Goal: Information Seeking & Learning: Learn about a topic

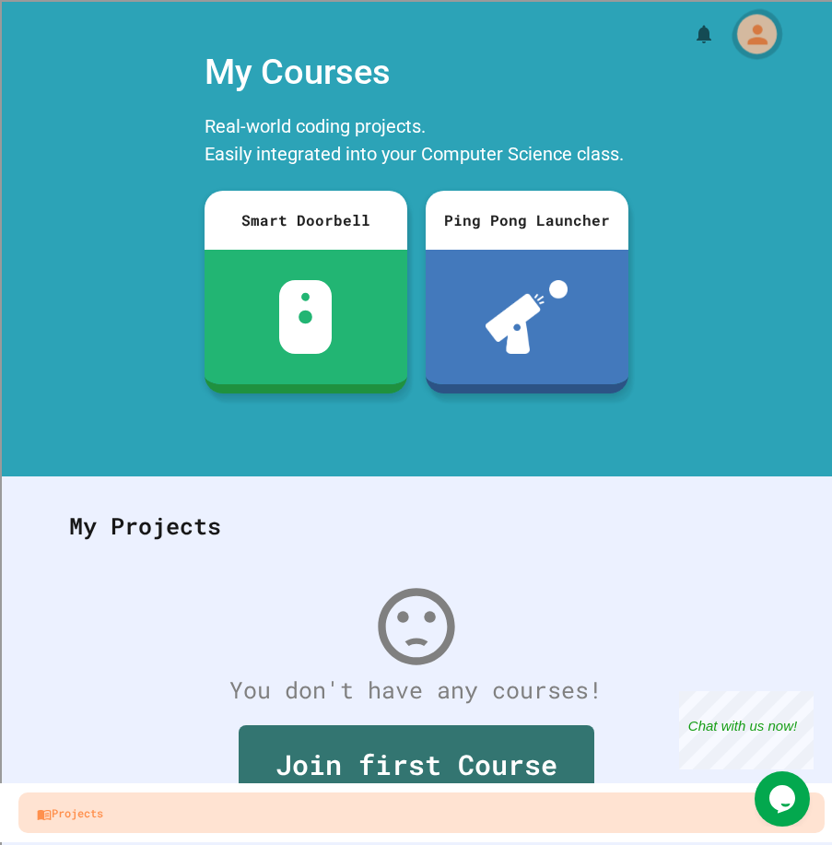
click at [741, 49] on icon "My Account" at bounding box center [755, 33] width 29 height 29
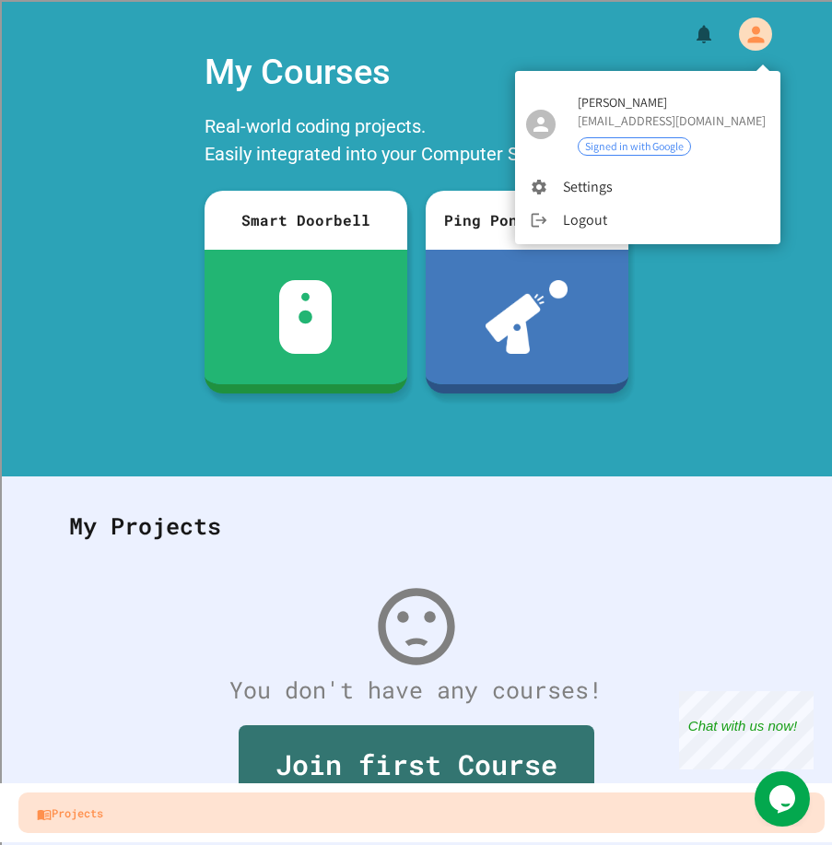
click at [564, 455] on div at bounding box center [416, 422] width 832 height 845
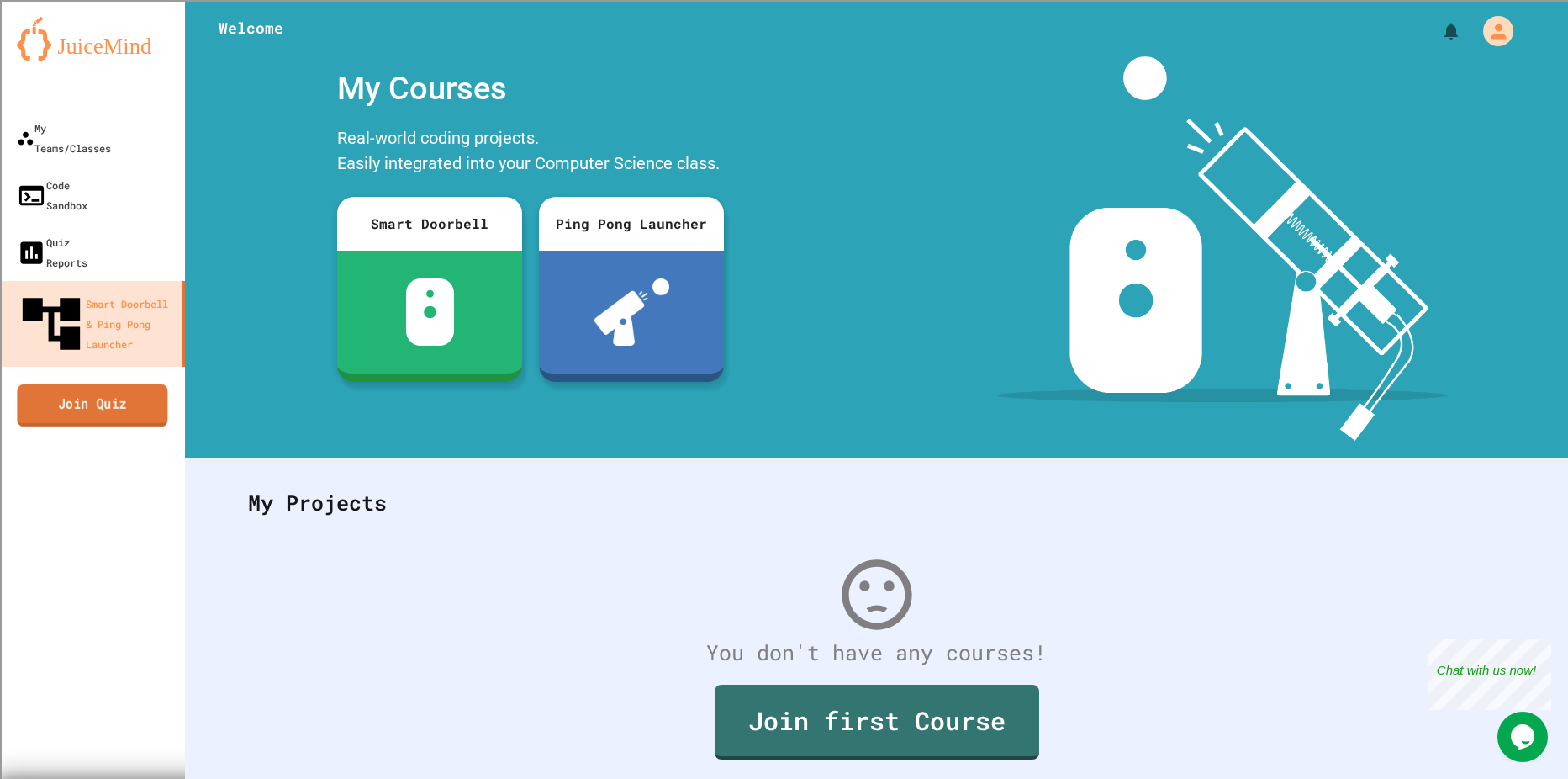
click at [92, 384] on link "Join Quiz" at bounding box center [91, 405] width 151 height 42
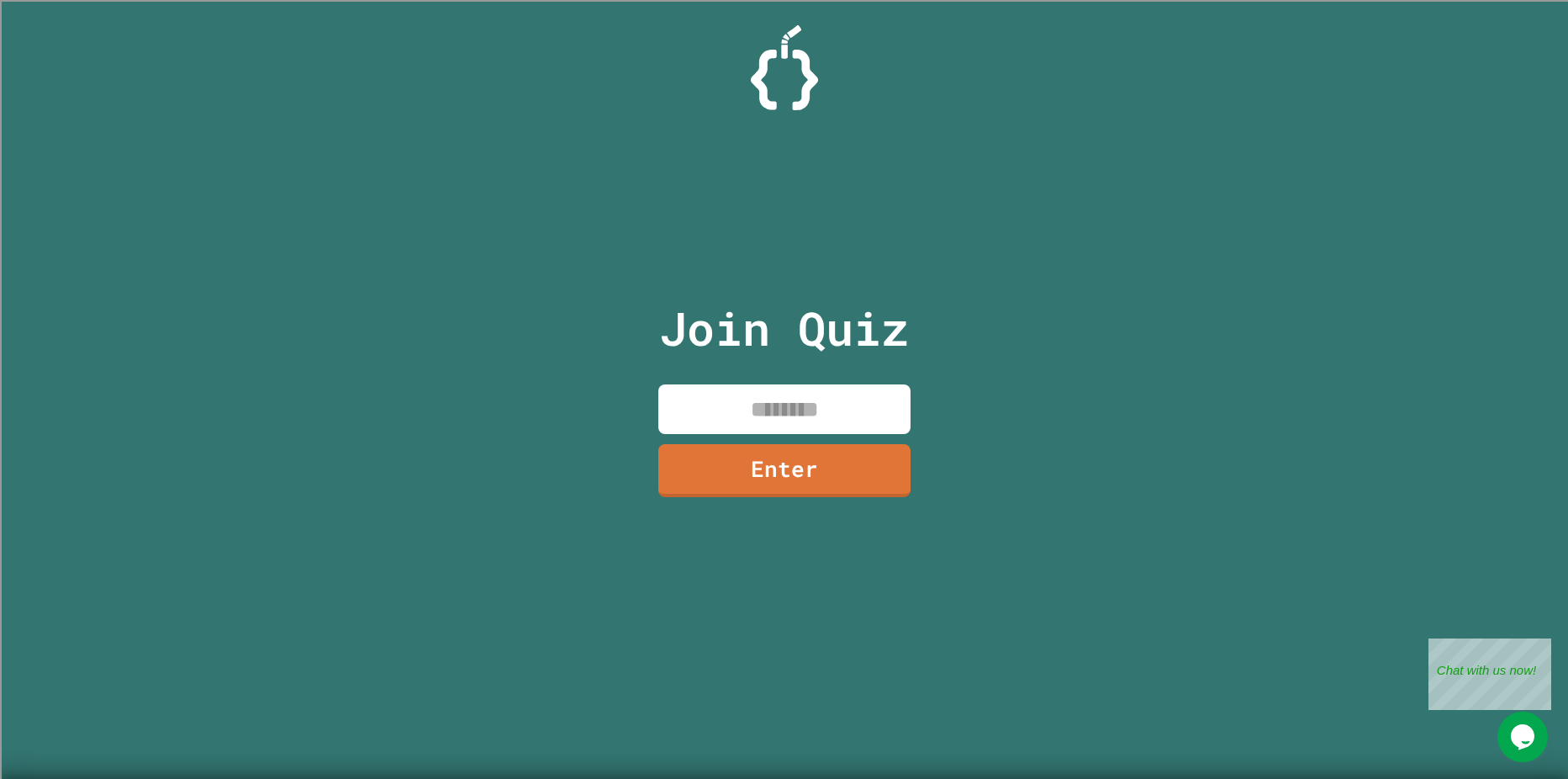
click at [758, 392] on input at bounding box center [784, 409] width 252 height 49
type input "********"
click at [758, 468] on link "Enter" at bounding box center [784, 468] width 237 height 56
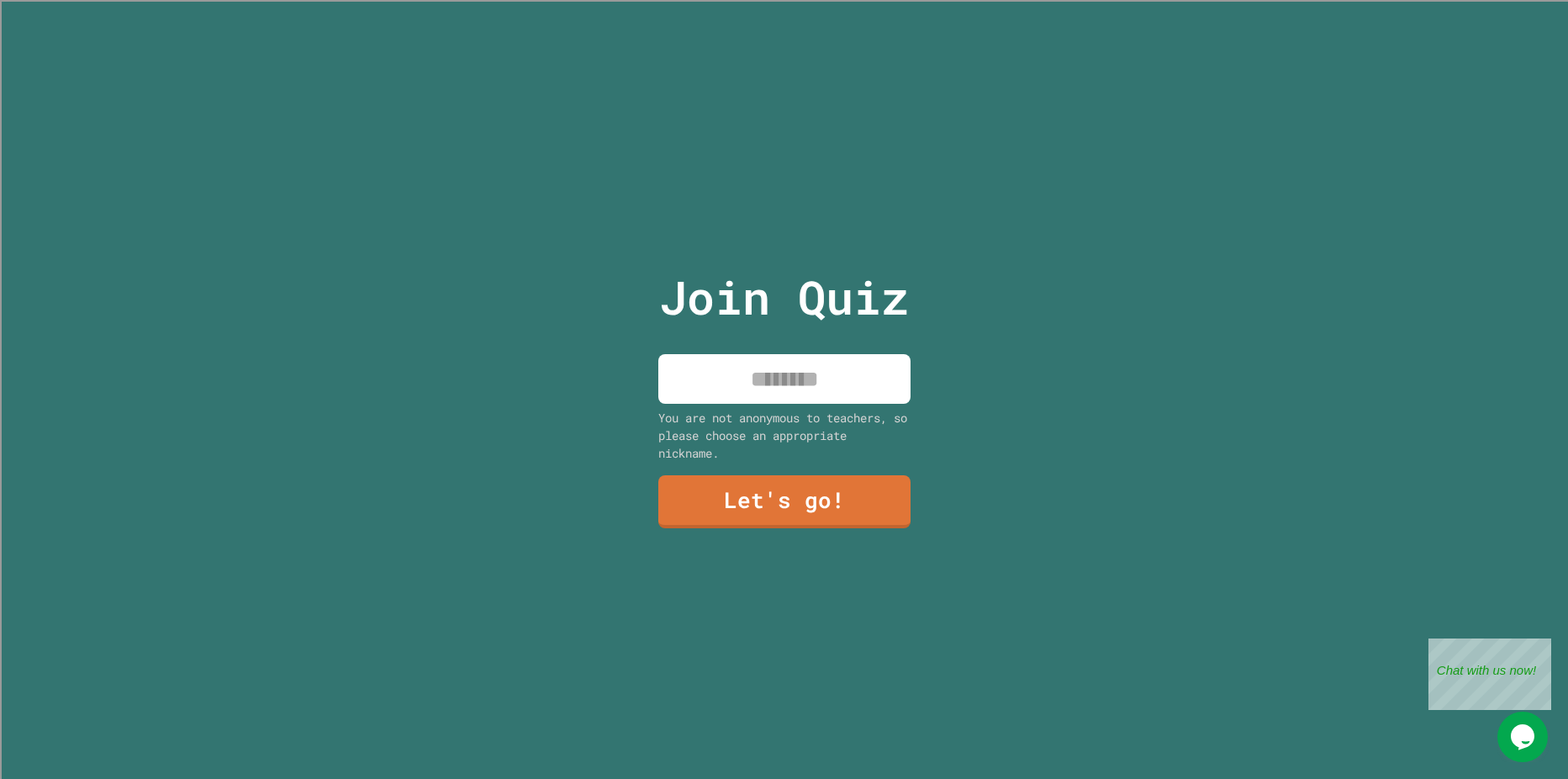
click at [758, 372] on input at bounding box center [784, 379] width 252 height 49
type input "**********"
click at [713, 473] on link "Let's go!" at bounding box center [783, 500] width 256 height 56
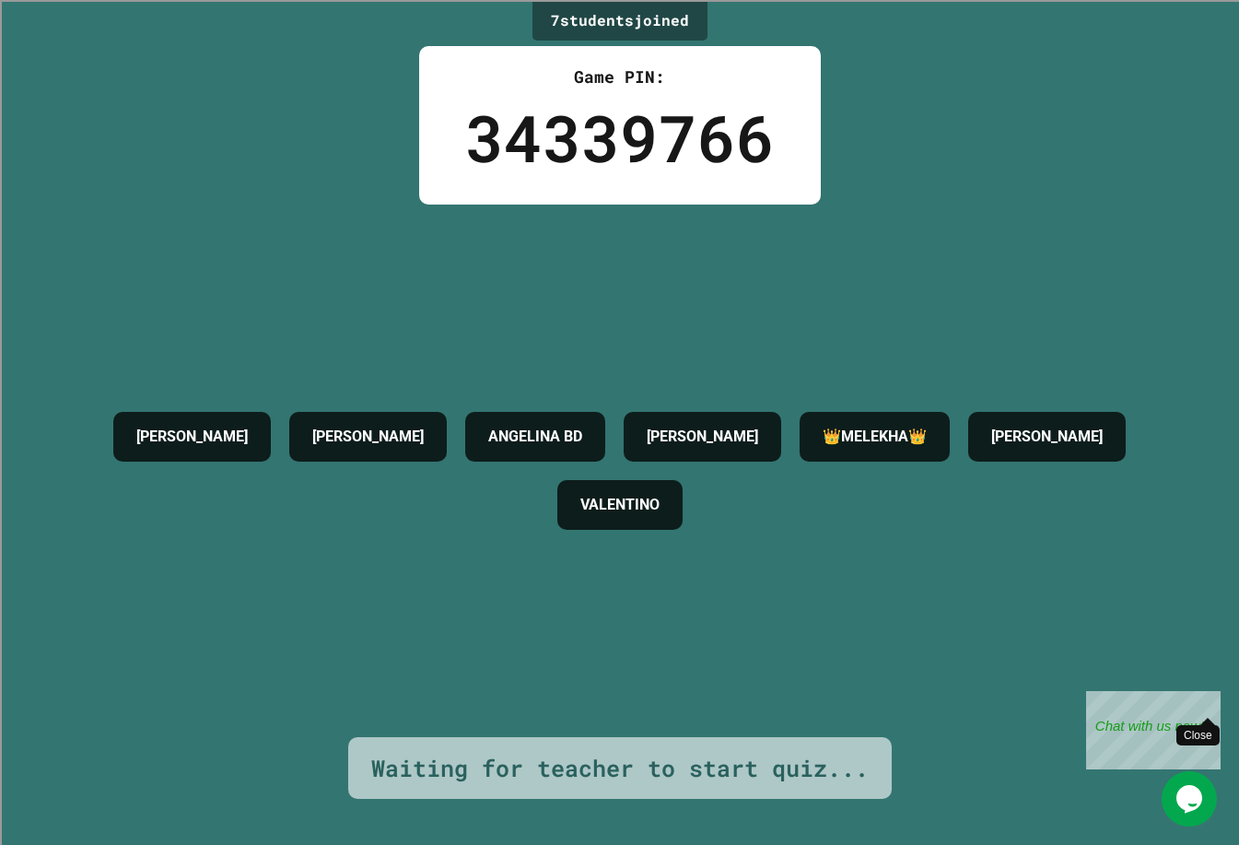
click at [831, 699] on div "Close" at bounding box center [1206, 702] width 23 height 23
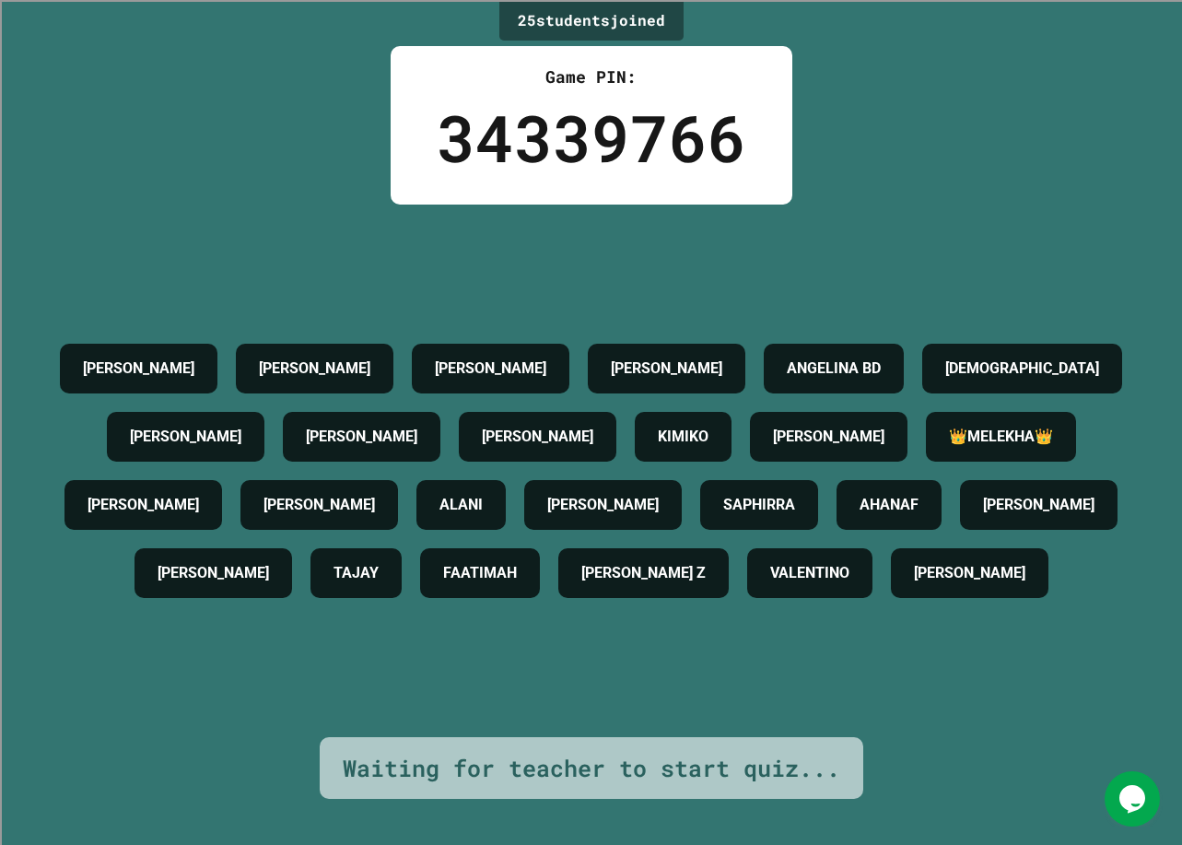
drag, startPoint x: 1043, startPoint y: 673, endPoint x: 1054, endPoint y: 676, distance: 11.4
click at [831, 607] on div "[PERSON_NAME] [PERSON_NAME] SOFIA M [PERSON_NAME] BD CHRISTIANF [PERSON_NAME] […" at bounding box center [591, 470] width 1090 height 273
click at [831, 633] on div "25 student s joined Game PIN: 34339766 [PERSON_NAME] [PERSON_NAME] SOFIA M [PER…" at bounding box center [591, 422] width 1182 height 845
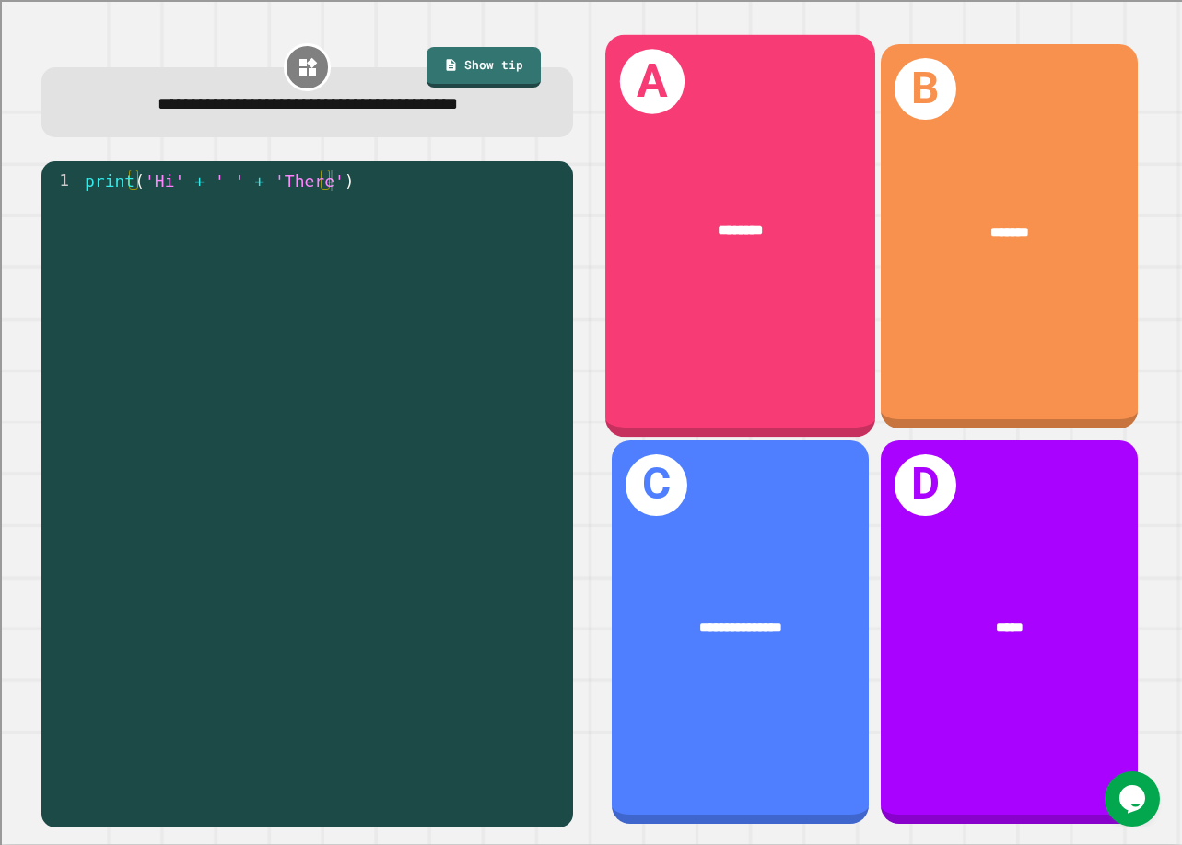
click at [726, 285] on div "A ********" at bounding box center [740, 236] width 270 height 402
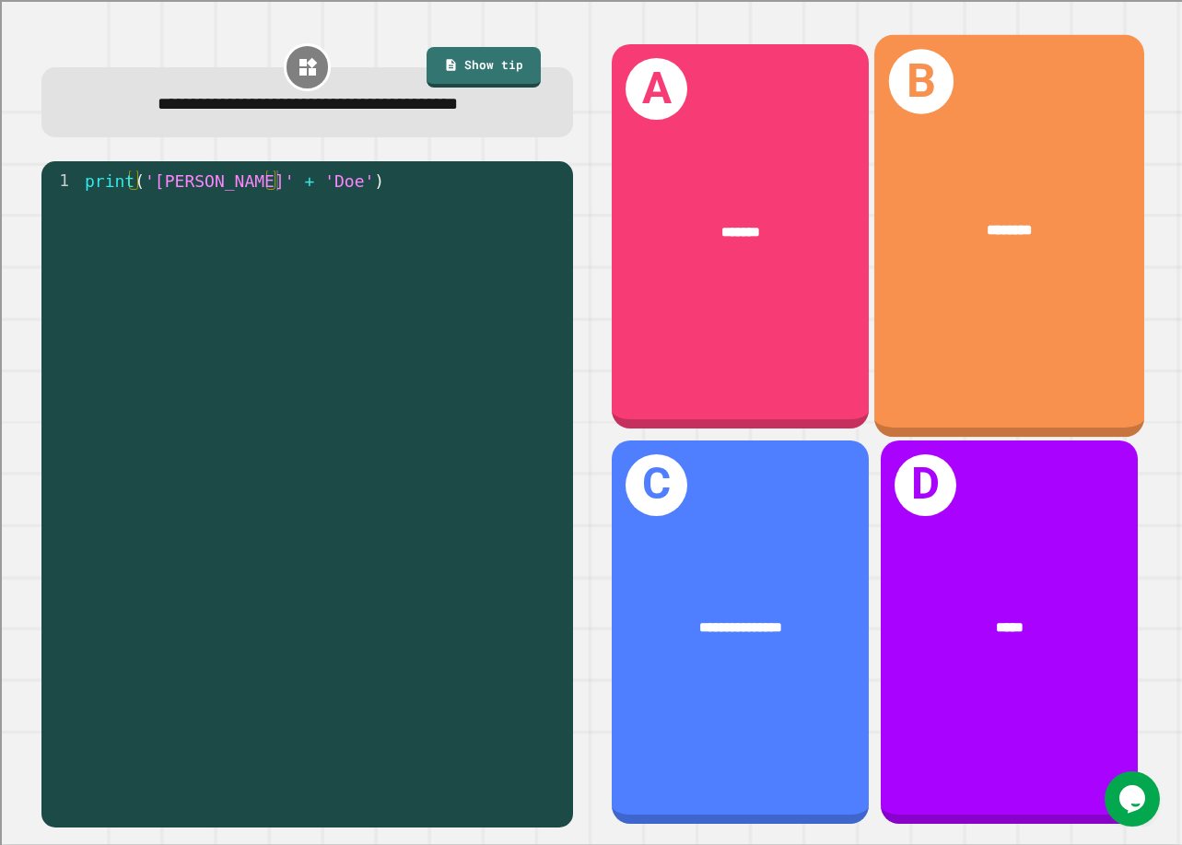
click at [831, 314] on div "B ********" at bounding box center [1009, 236] width 270 height 402
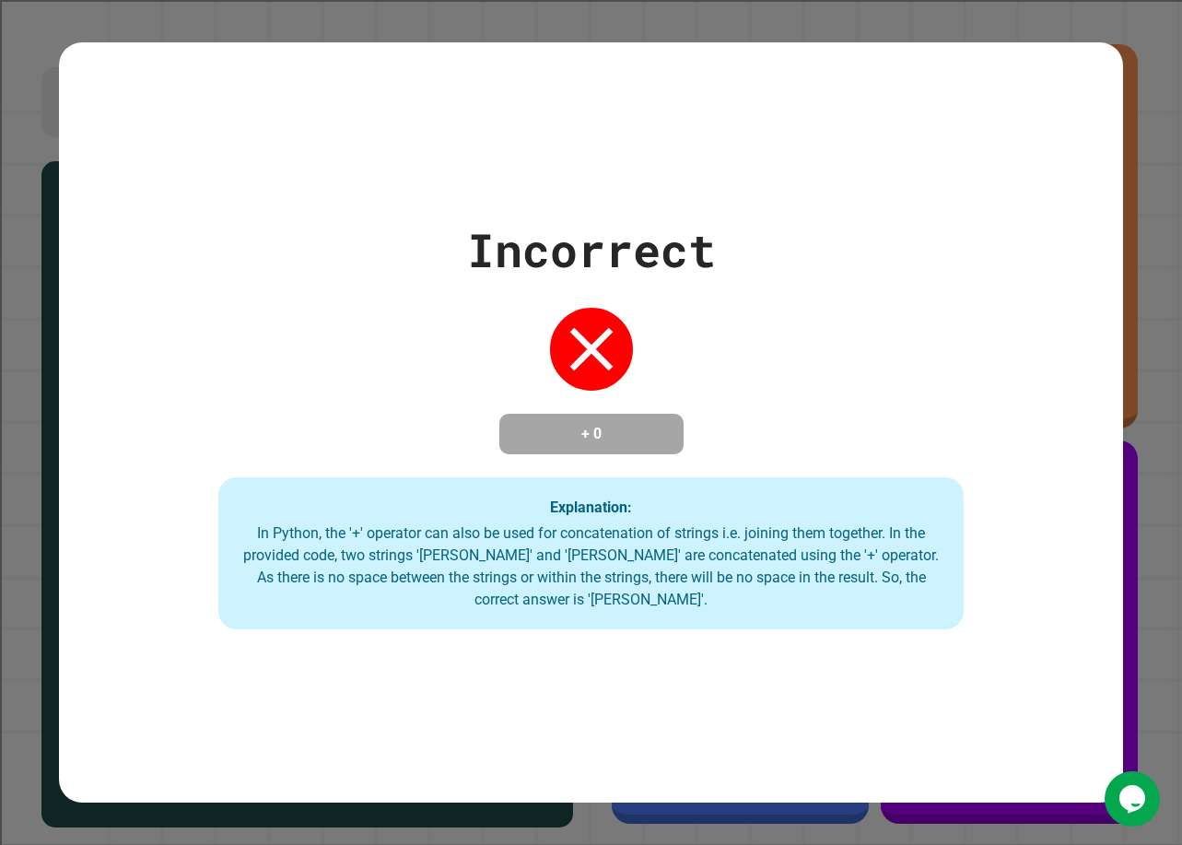
click at [467, 216] on div "Incorrect" at bounding box center [591, 250] width 249 height 69
click at [451, 219] on div "Incorrect + 0 Explanation: In Python, the '+' operator can also be used for con…" at bounding box center [591, 423] width 1064 height 414
click at [656, 354] on div "Incorrect + 0 Explanation: In Python, the '+' operator can also be used for con…" at bounding box center [591, 423] width 1064 height 414
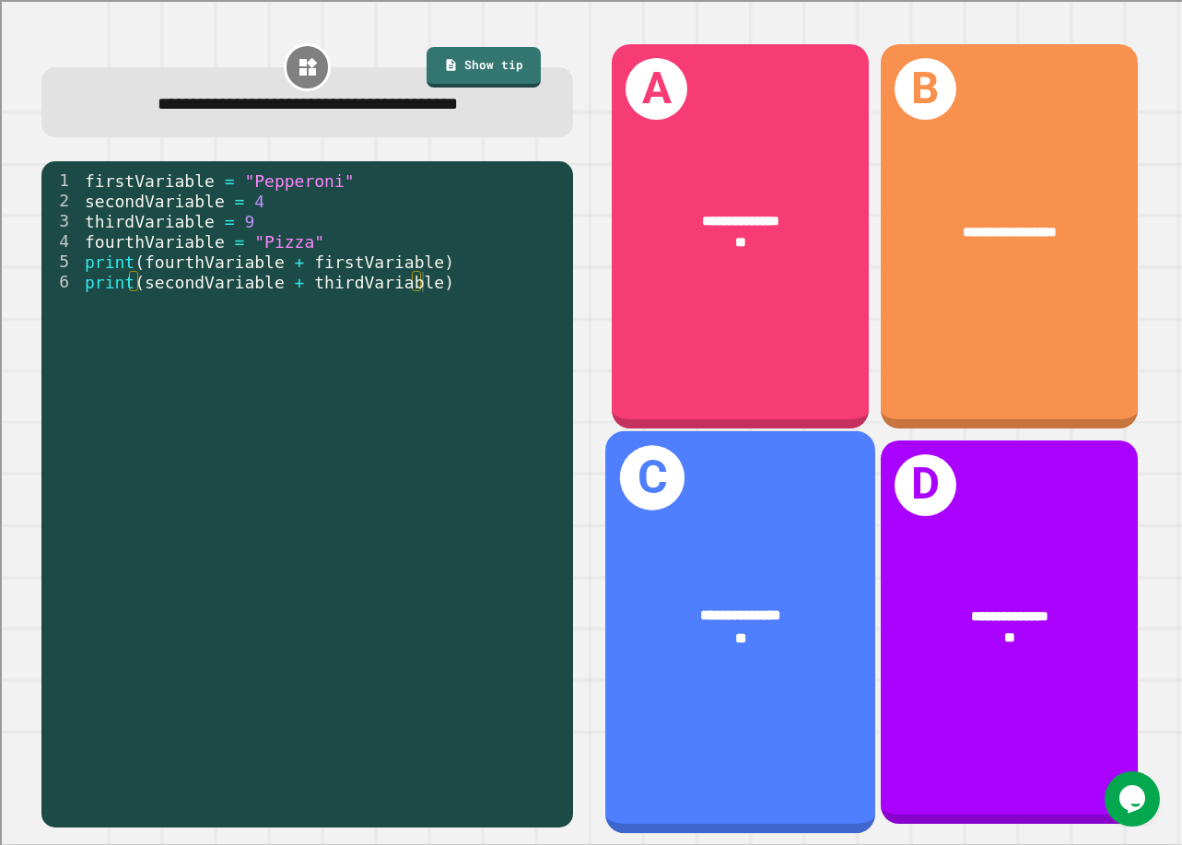
click at [751, 500] on div "**********" at bounding box center [740, 631] width 270 height 402
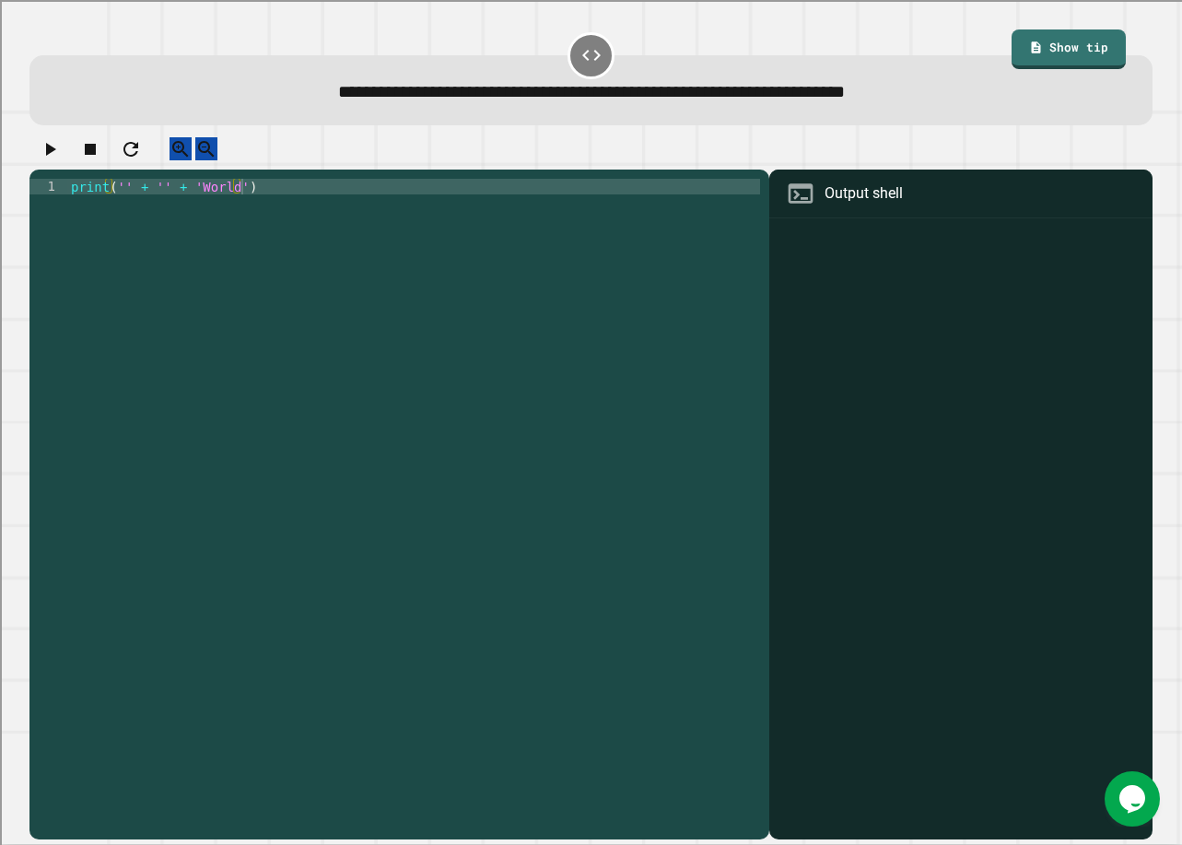
click at [122, 199] on div "print ( '' + '' + 'World' )" at bounding box center [413, 492] width 693 height 626
click at [113, 206] on div "print ( Hello + '' + 'World' )" at bounding box center [413, 492] width 693 height 626
click at [51, 160] on icon "button" at bounding box center [50, 149] width 22 height 22
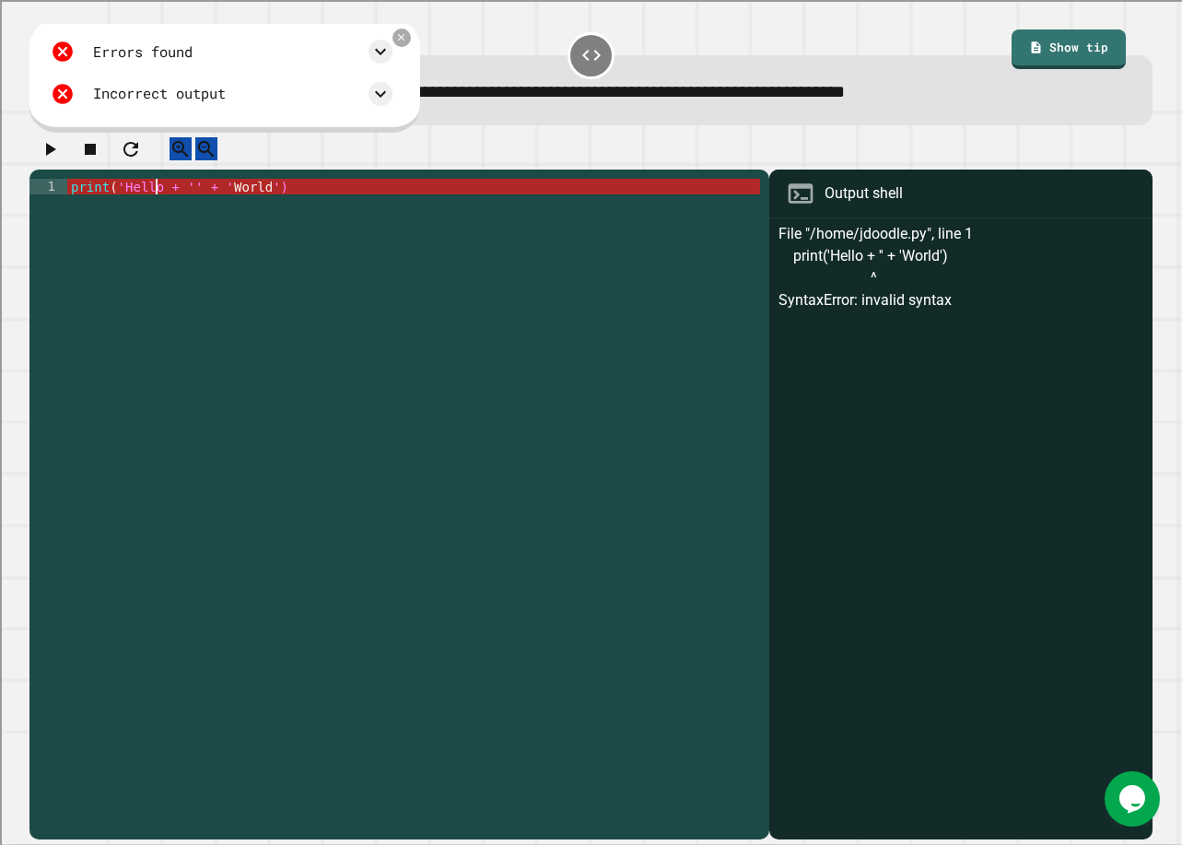
click at [158, 201] on div "print ( 'Hello + '' + ' World ')" at bounding box center [413, 492] width 693 height 626
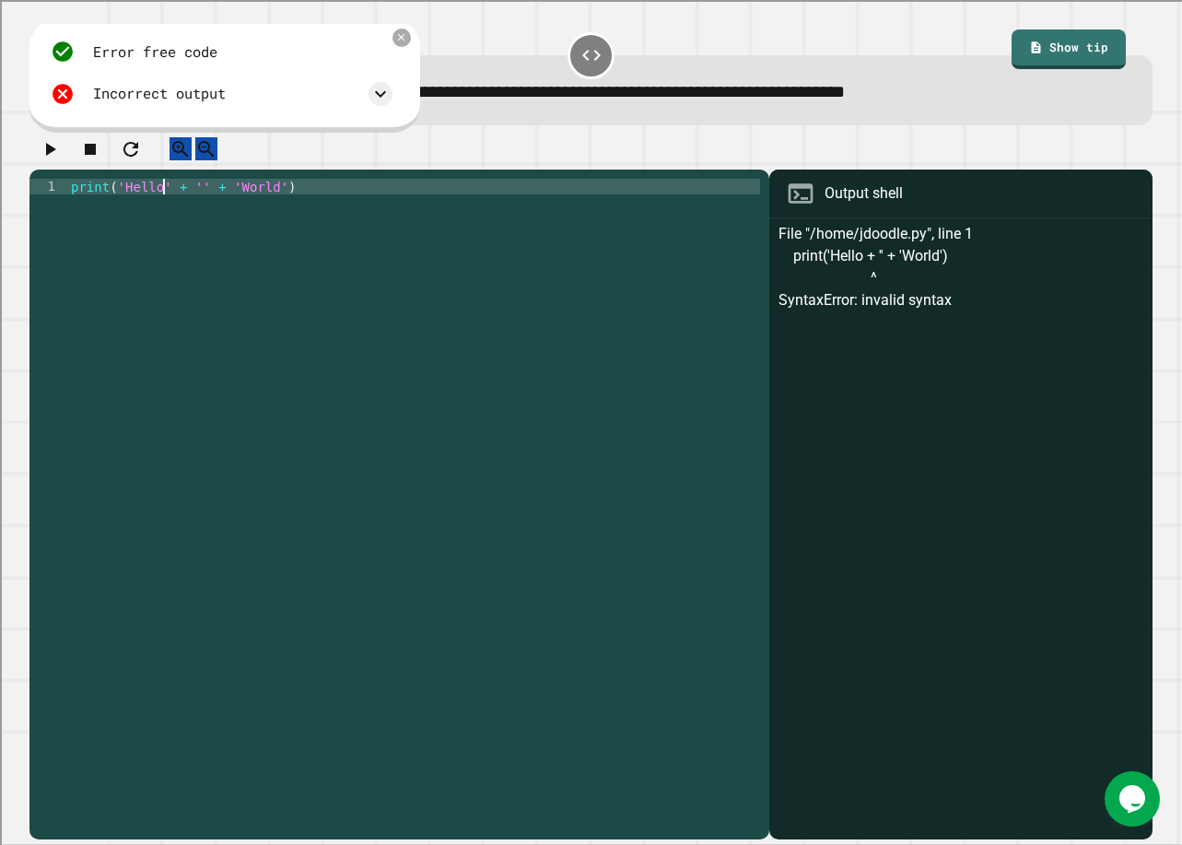
scroll to position [0, 7]
click at [54, 153] on icon "button" at bounding box center [51, 149] width 10 height 13
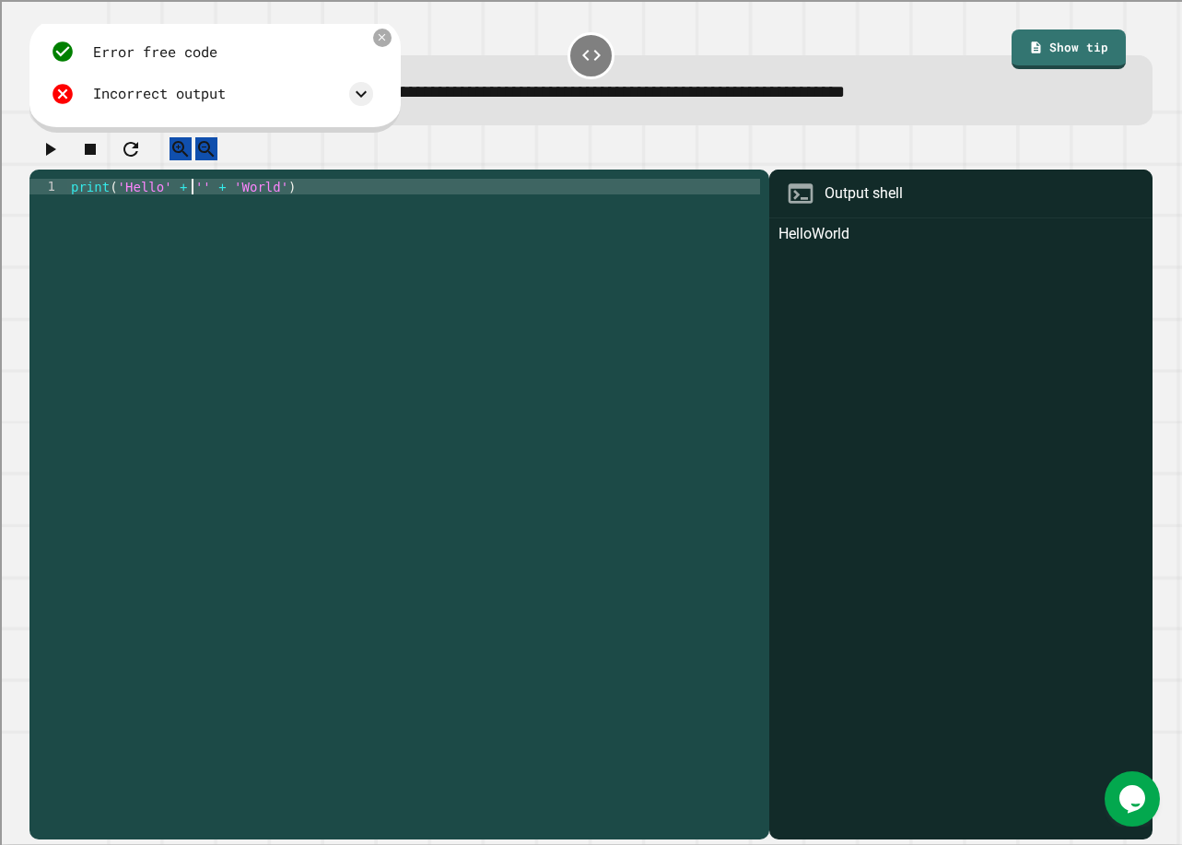
click at [189, 205] on div "print ( 'Hello' + '' + 'World' )" at bounding box center [413, 492] width 693 height 626
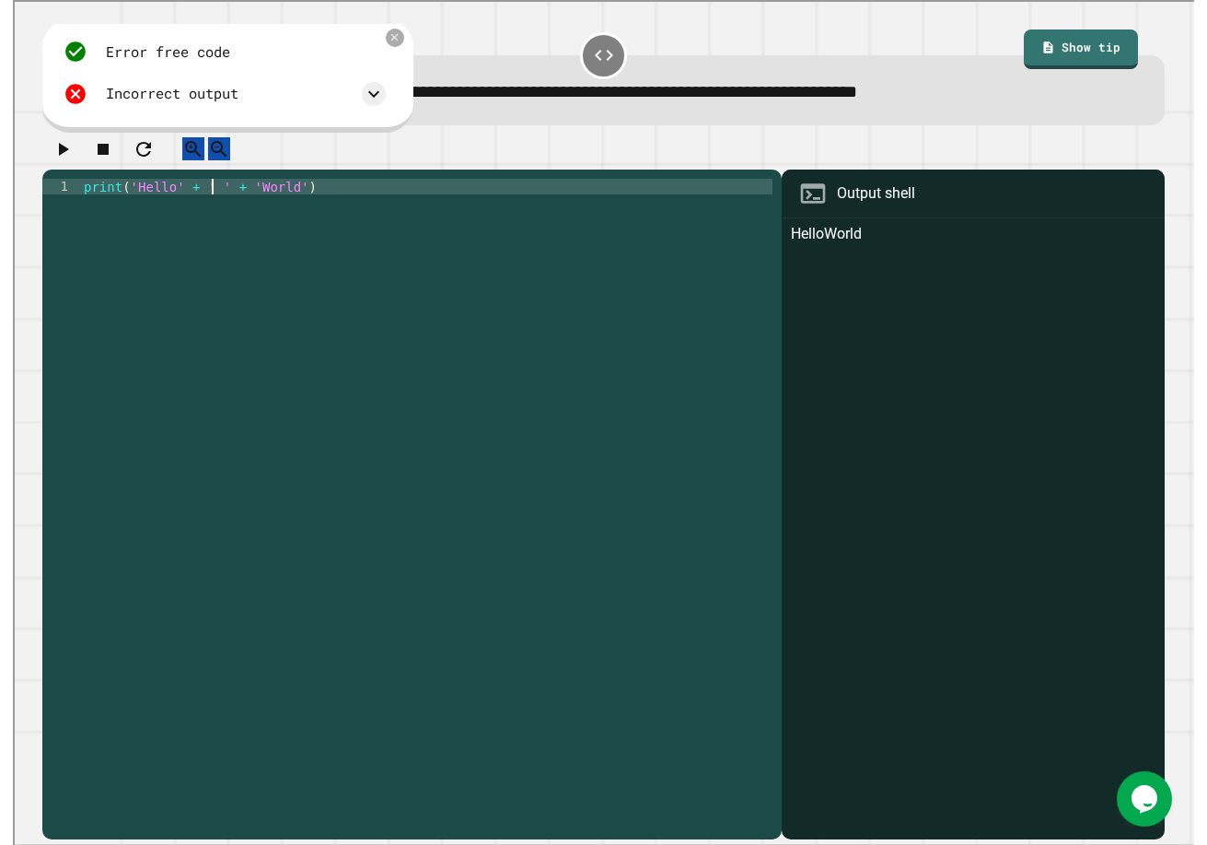
scroll to position [0, 9]
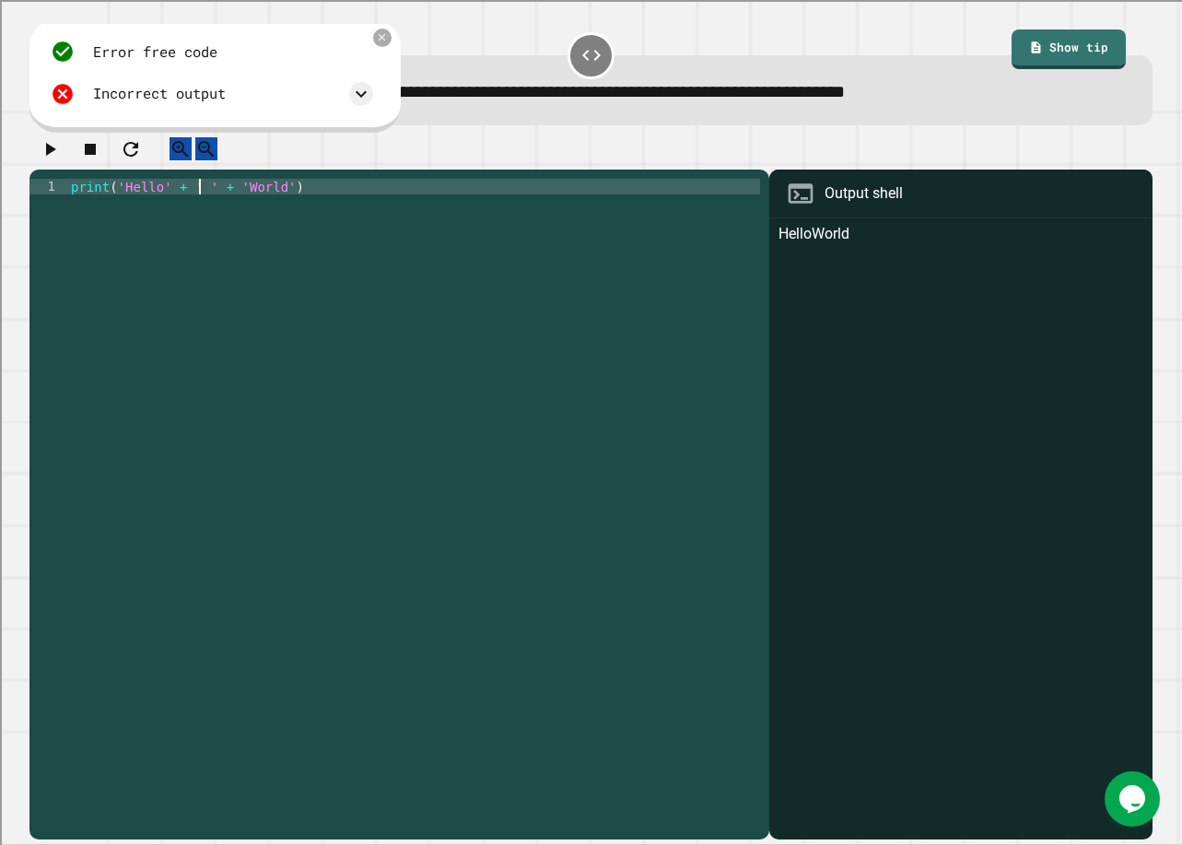
type textarea "**********"
click at [61, 159] on button "button" at bounding box center [50, 148] width 22 height 23
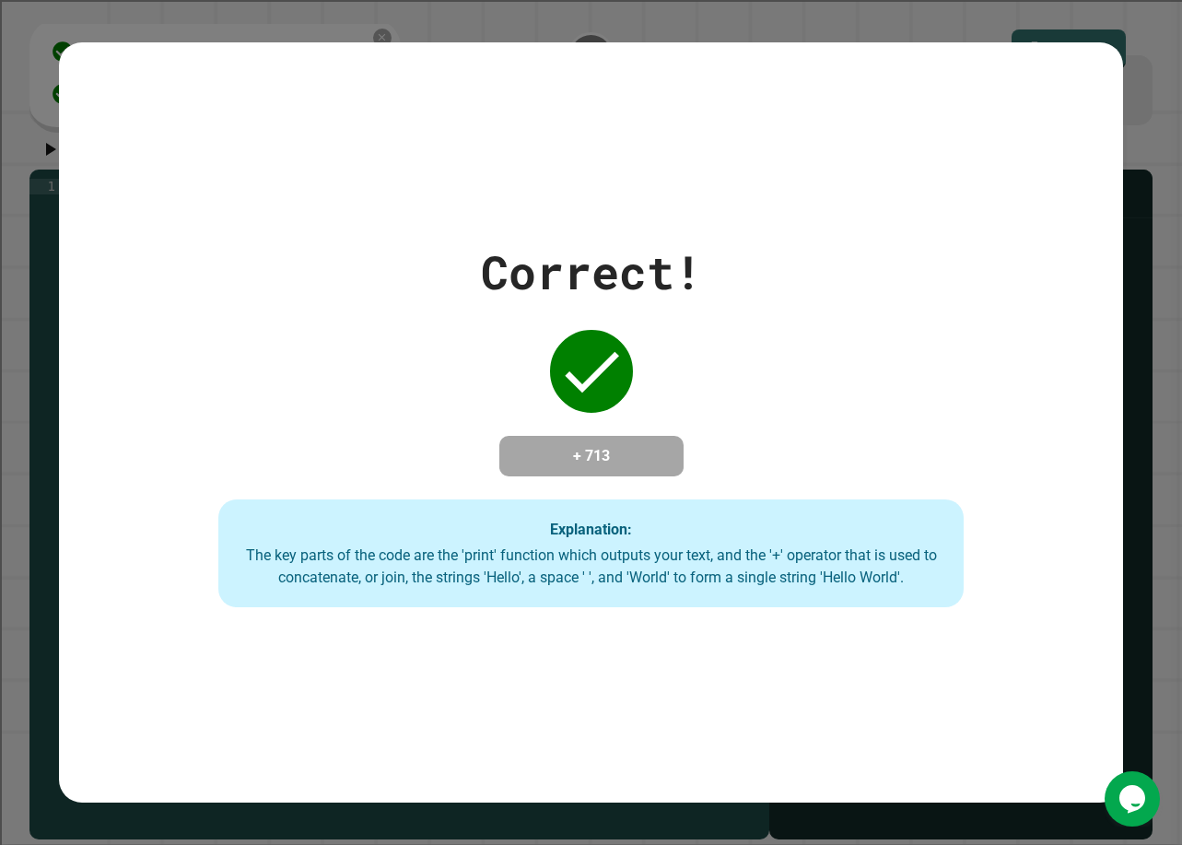
drag, startPoint x: 681, startPoint y: 242, endPoint x: 496, endPoint y: 255, distance: 184.6
click at [496, 255] on div "Correct!" at bounding box center [591, 272] width 221 height 69
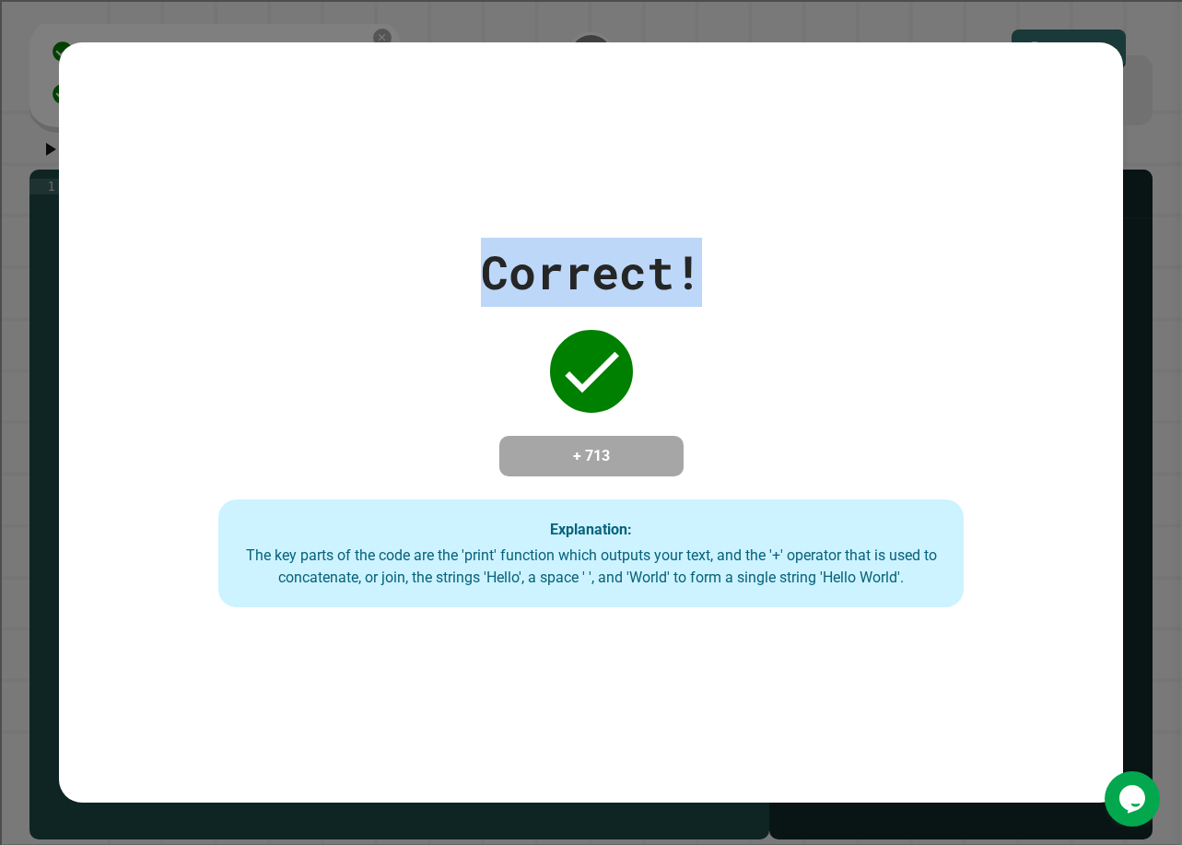
drag, startPoint x: 467, startPoint y: 249, endPoint x: 729, endPoint y: 314, distance: 269.6
click at [729, 314] on div "Correct! + 713 Explanation: The key parts of the code are the 'print' function …" at bounding box center [591, 423] width 1064 height 370
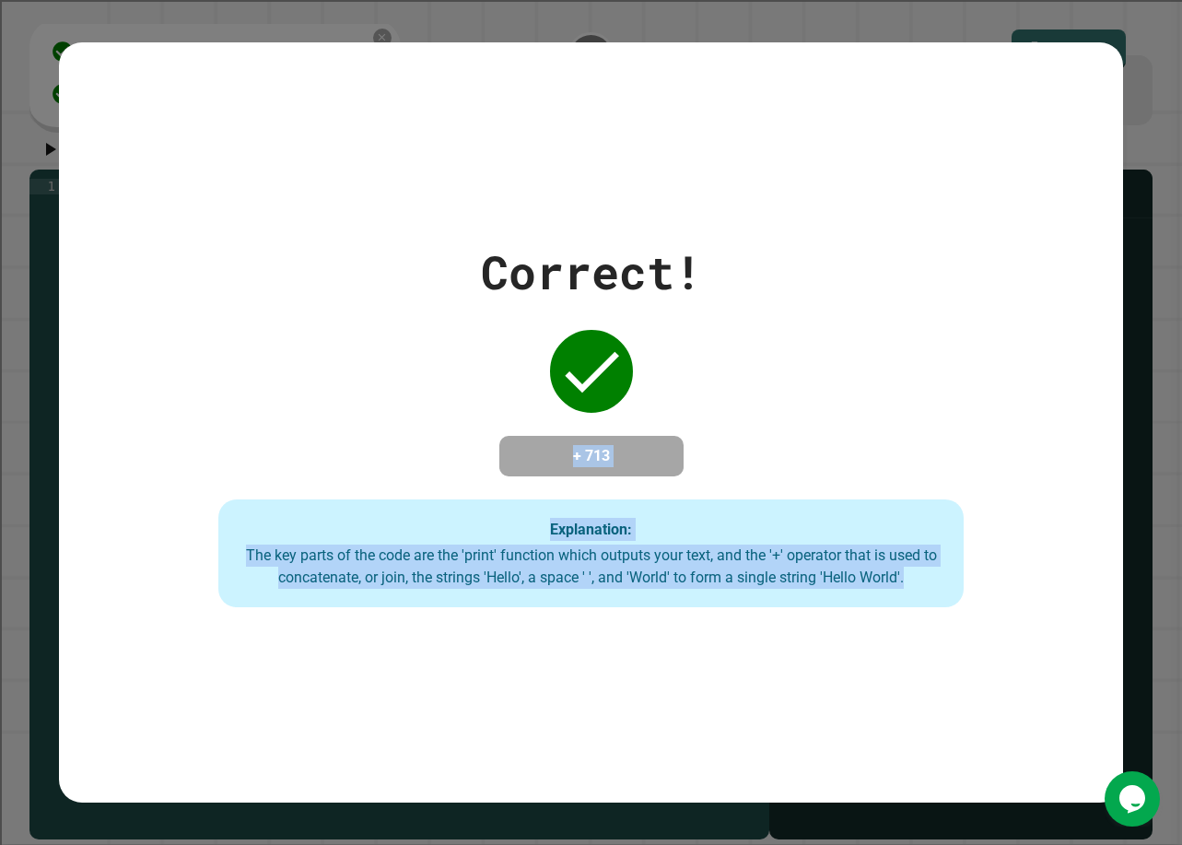
drag, startPoint x: 549, startPoint y: 440, endPoint x: 1013, endPoint y: 669, distance: 517.3
click at [831, 669] on div "Correct! + 713 Explanation: The key parts of the code are the 'print' function …" at bounding box center [591, 422] width 1064 height 760
click at [392, 647] on div "Correct! + 713 Explanation: The key parts of the code are the 'print' function …" at bounding box center [591, 422] width 1064 height 760
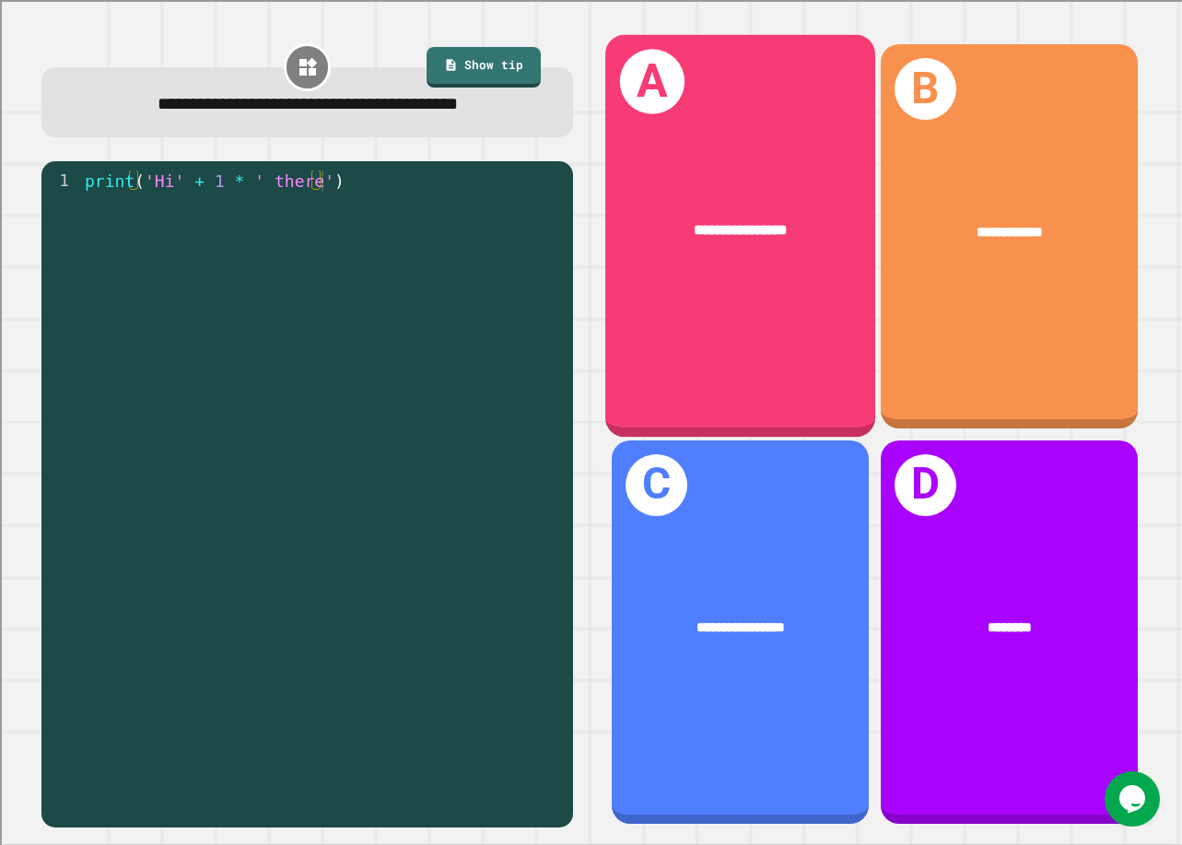
click at [740, 334] on div "**********" at bounding box center [740, 236] width 270 height 402
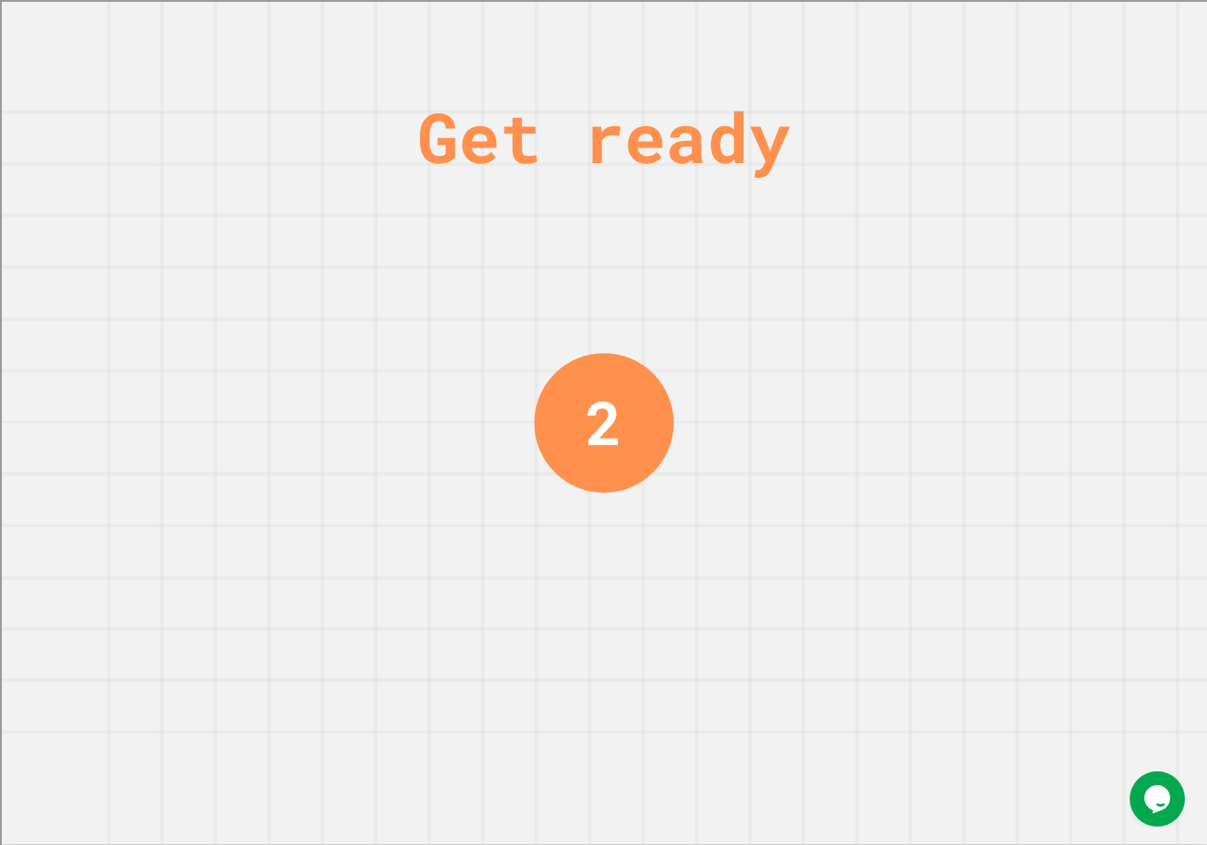
click at [831, 536] on div "Get ready 2" at bounding box center [603, 422] width 1207 height 845
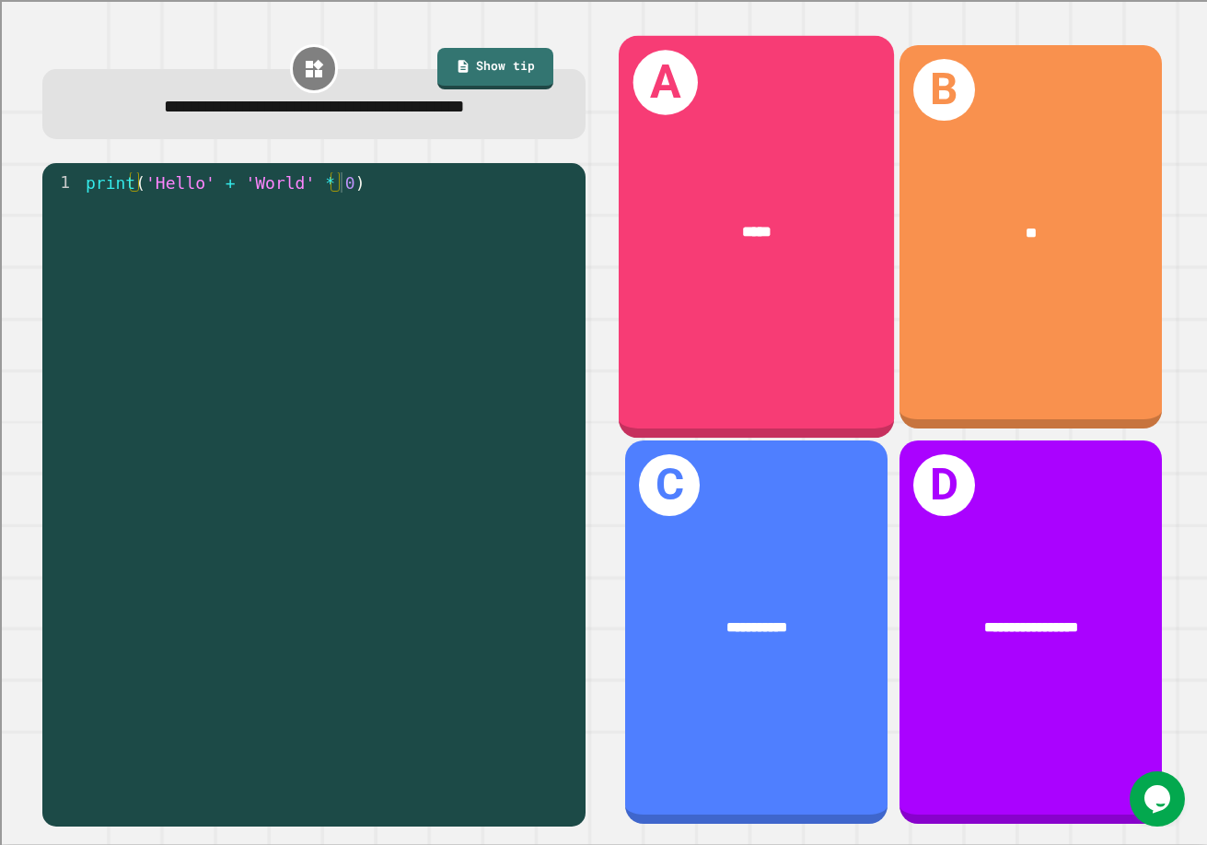
click at [741, 259] on div "*****" at bounding box center [755, 232] width 275 height 82
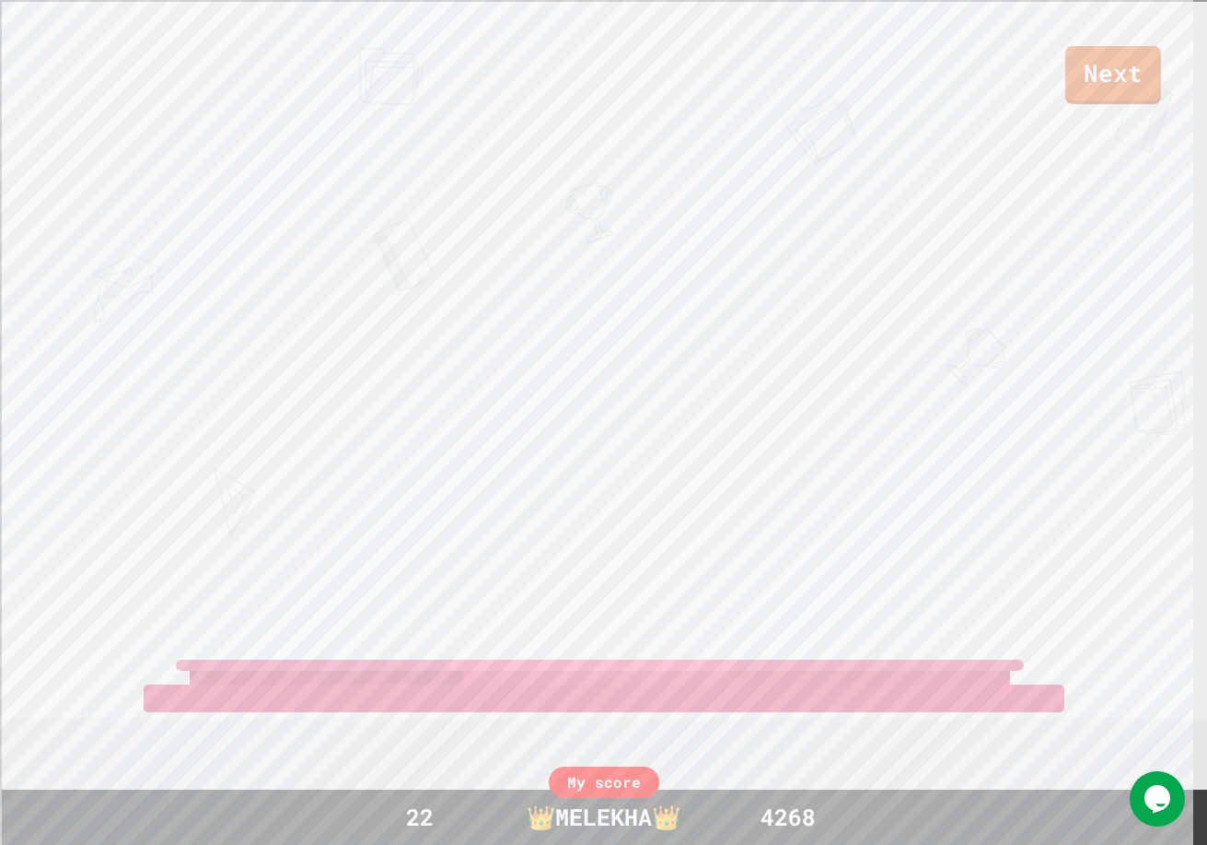
click at [831, 344] on div "Next [PERSON_NAME] [PERSON_NAME] B View leaderboard" at bounding box center [603, 422] width 1207 height 845
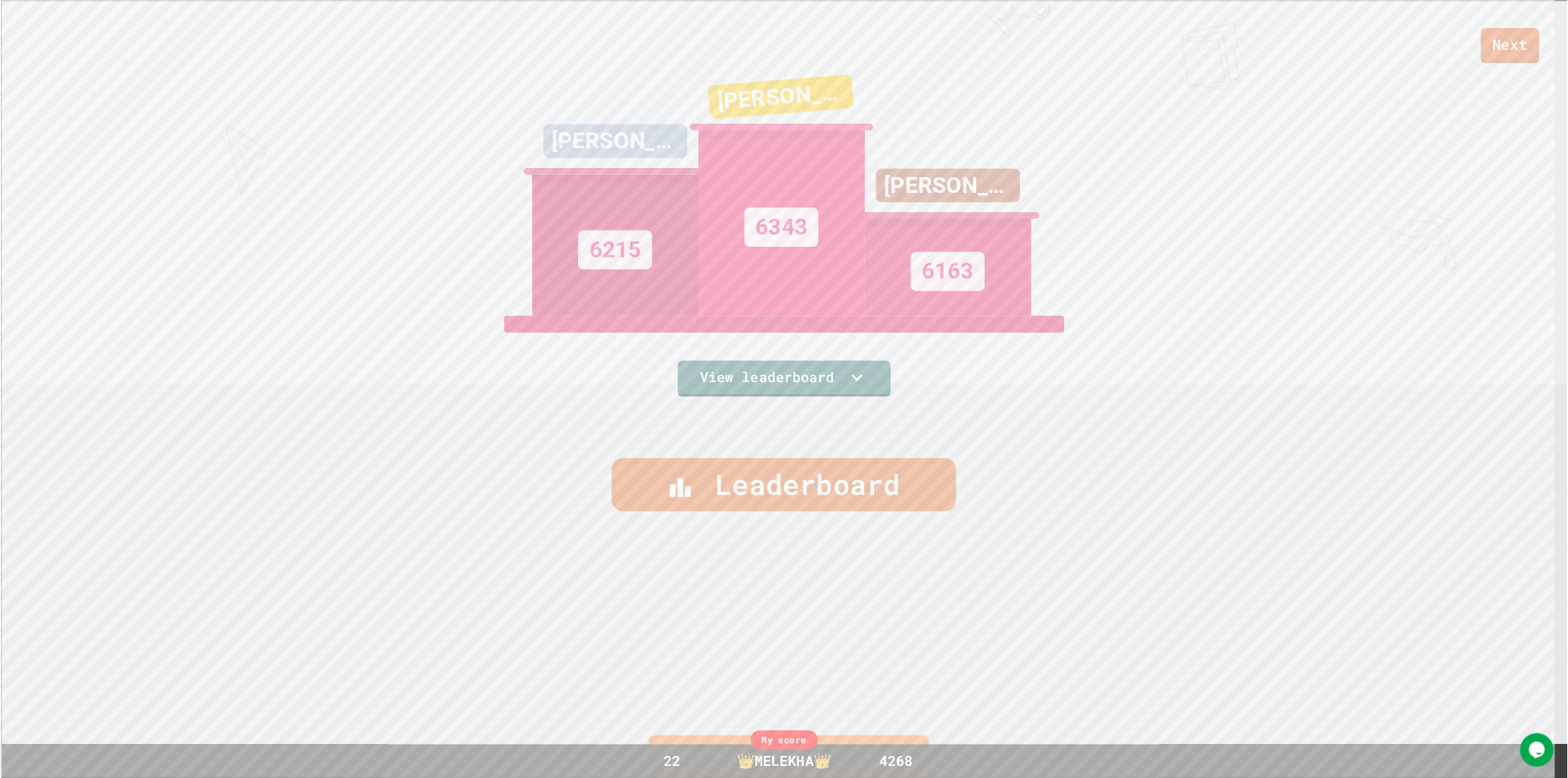
scroll to position [0, 0]
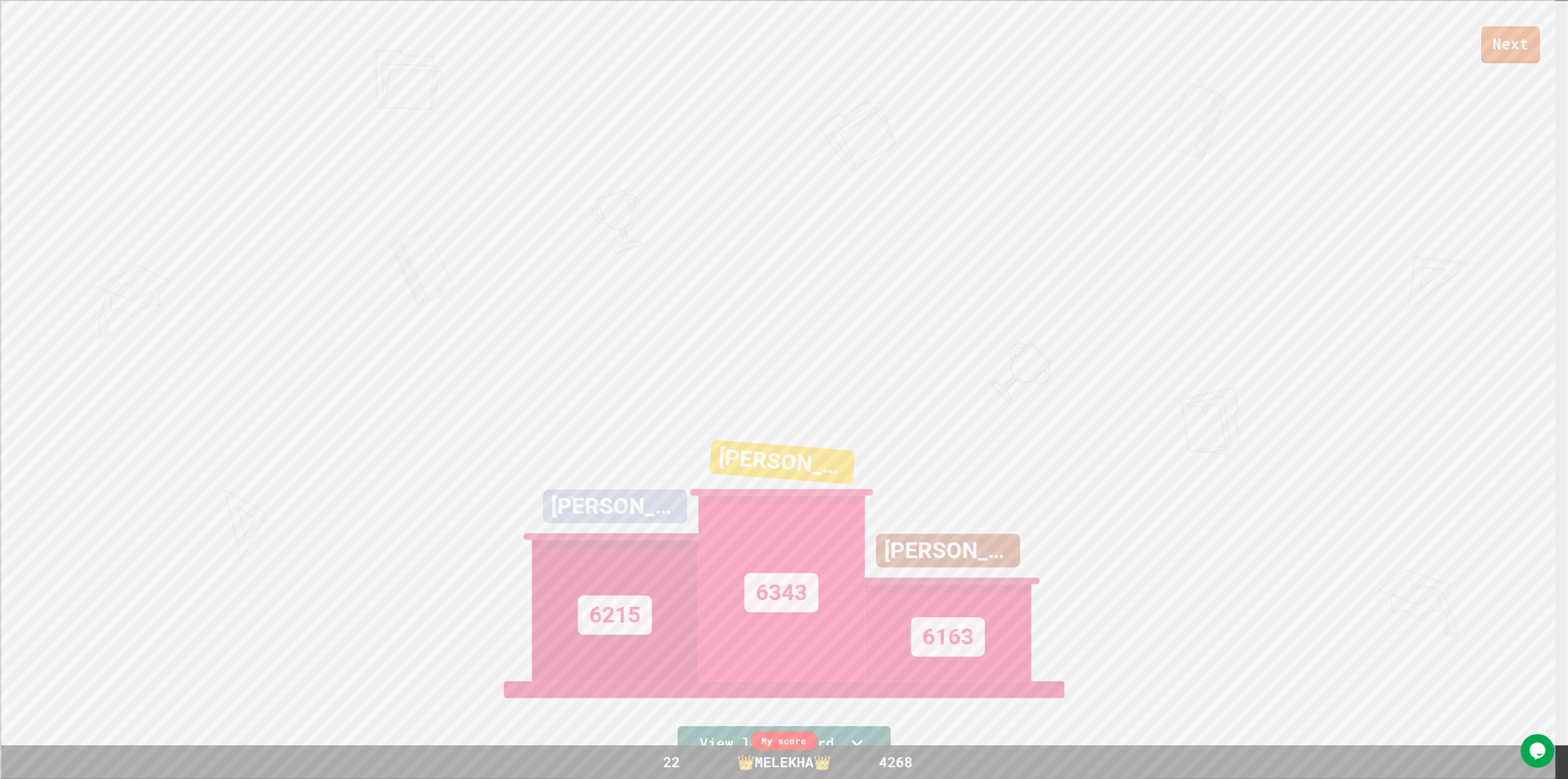
click at [506, 27] on link "Next" at bounding box center [1511, 44] width 59 height 37
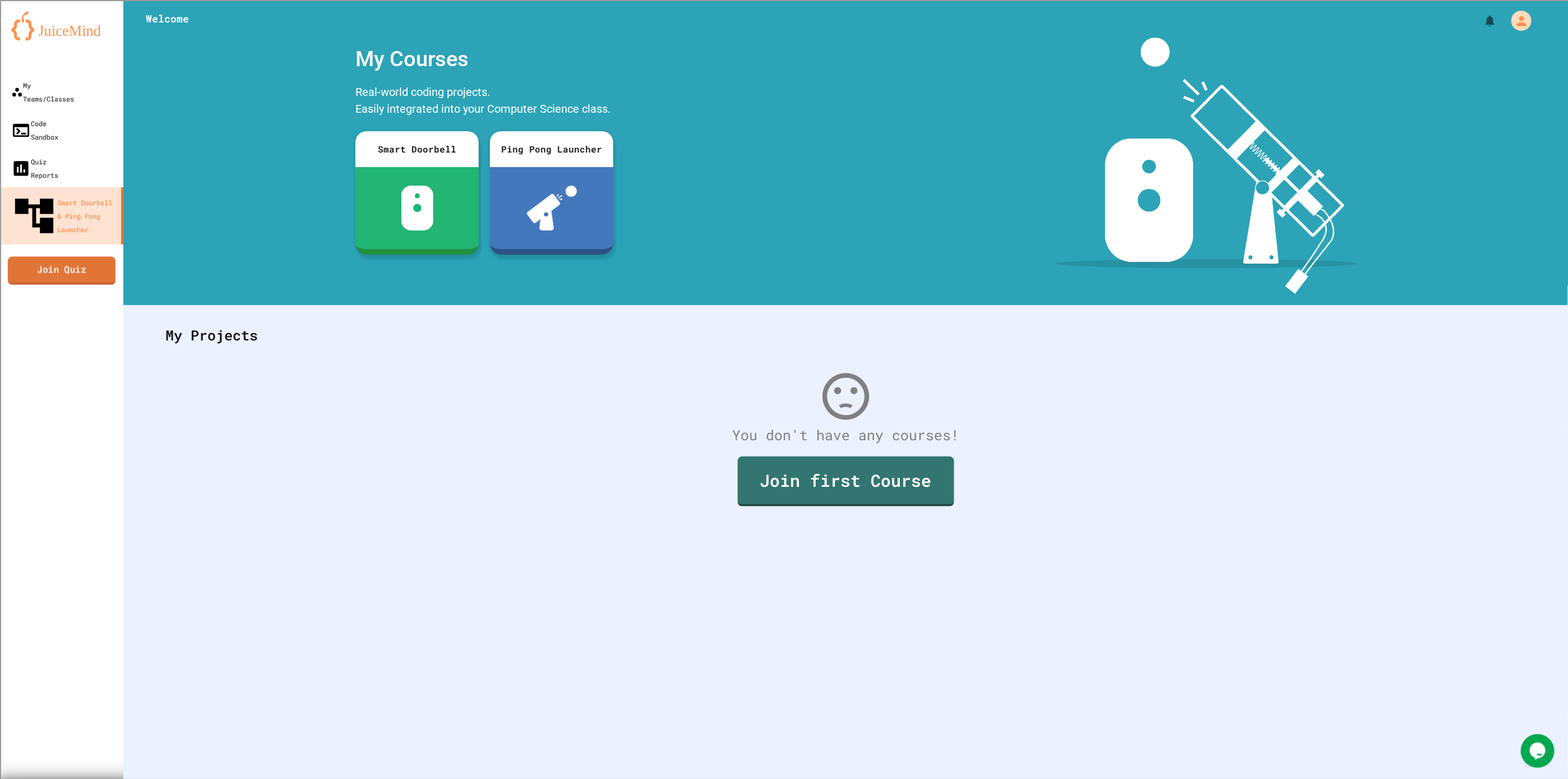
click at [75, 256] on link "Join Quiz" at bounding box center [61, 270] width 108 height 28
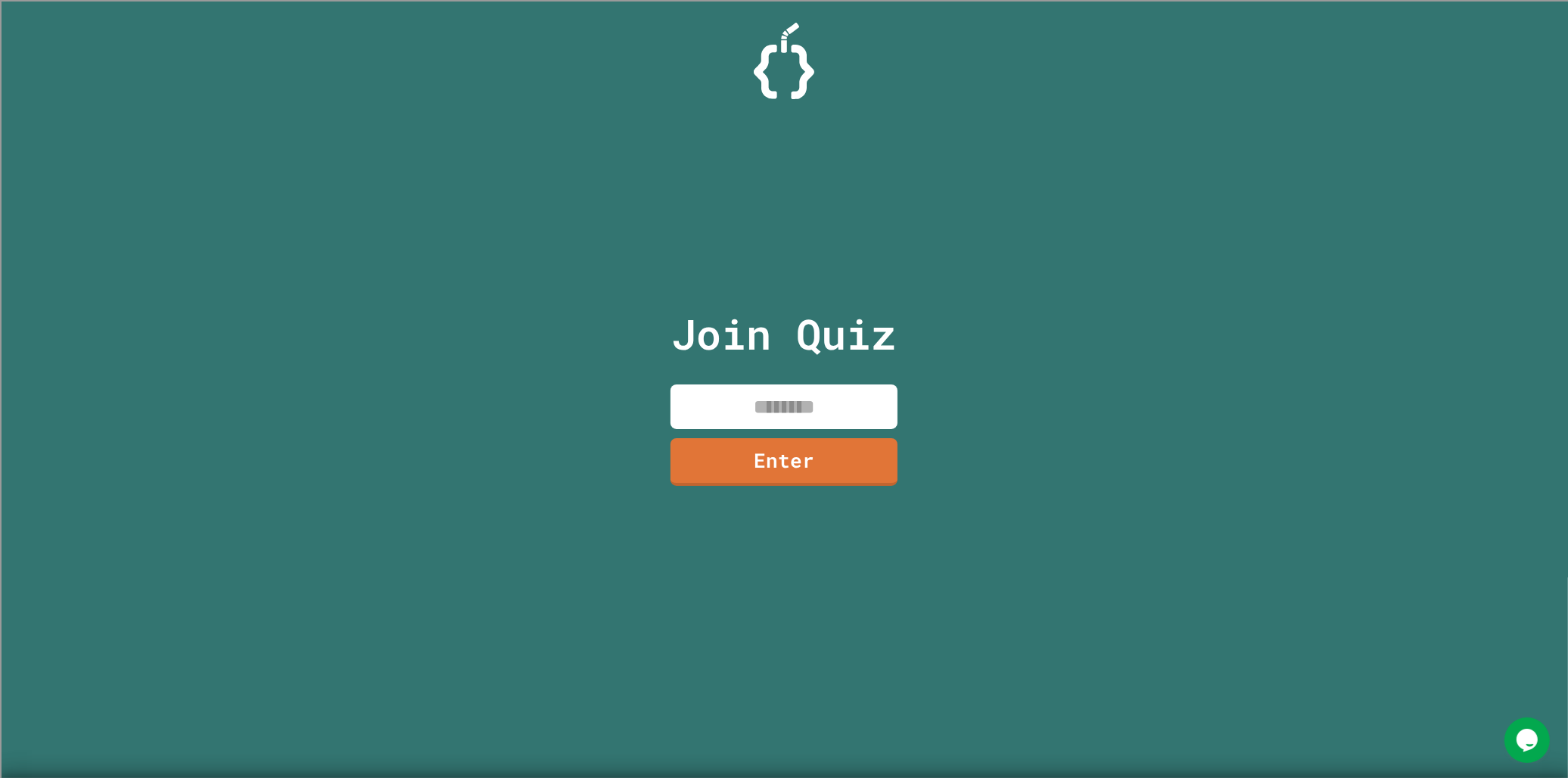
click at [683, 399] on input at bounding box center [784, 407] width 227 height 44
type input "********"
click at [683, 466] on link "Enter" at bounding box center [784, 460] width 217 height 50
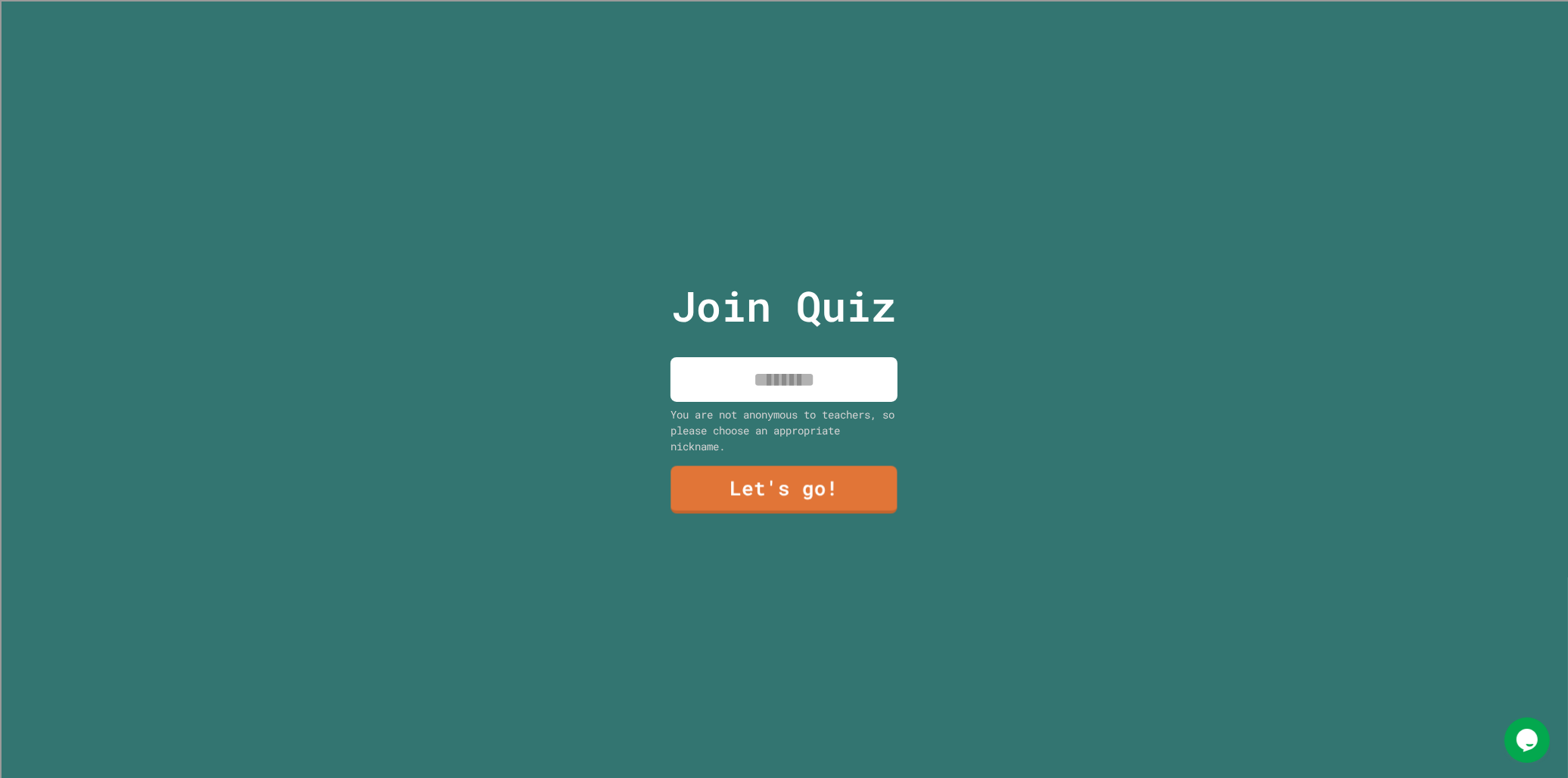
click at [683, 379] on input at bounding box center [784, 380] width 227 height 44
type input "*******"
click at [683, 464] on link "Let's go!" at bounding box center [784, 488] width 227 height 50
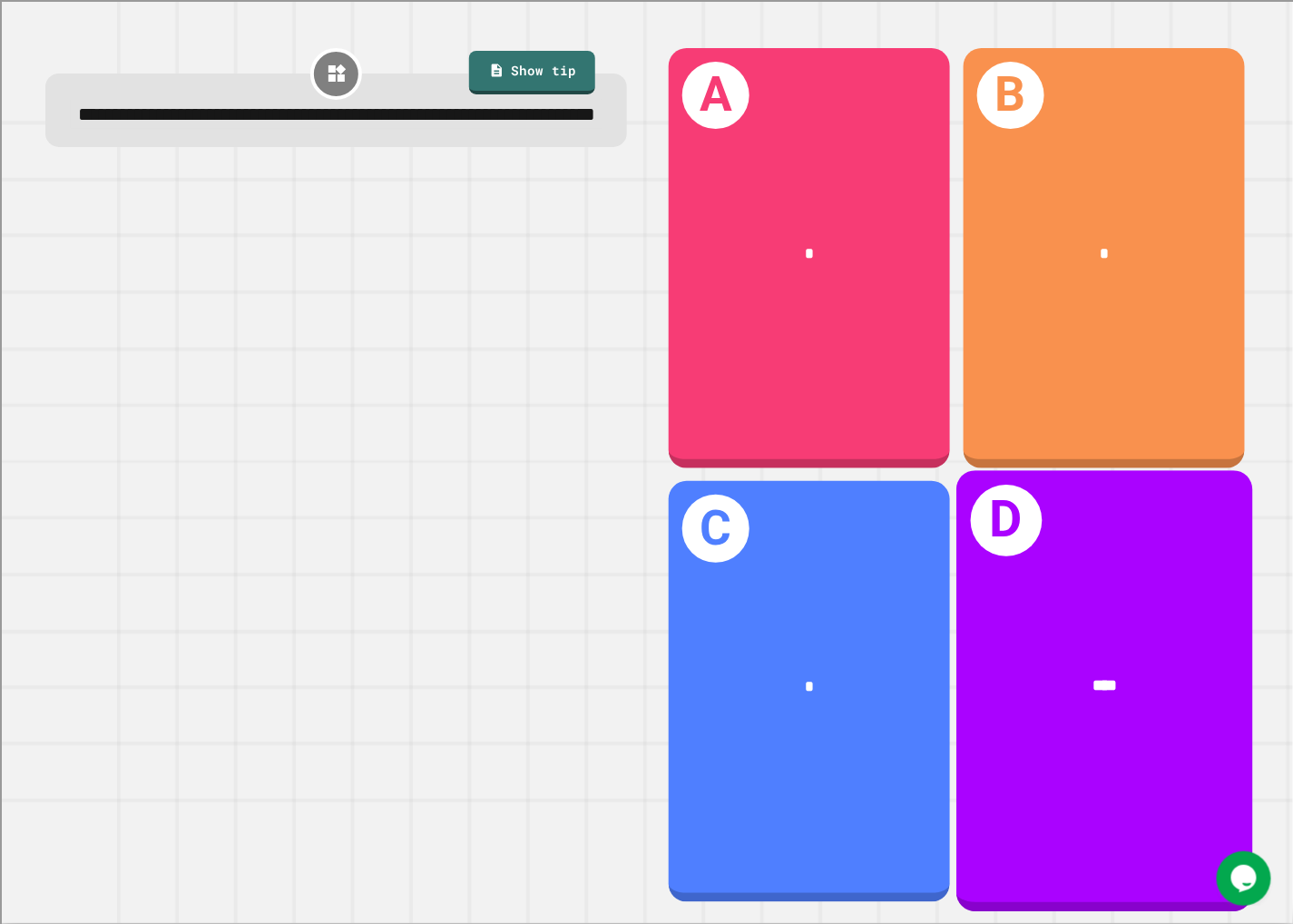
click at [819, 617] on div "D ****" at bounding box center [1105, 692] width 296 height 442
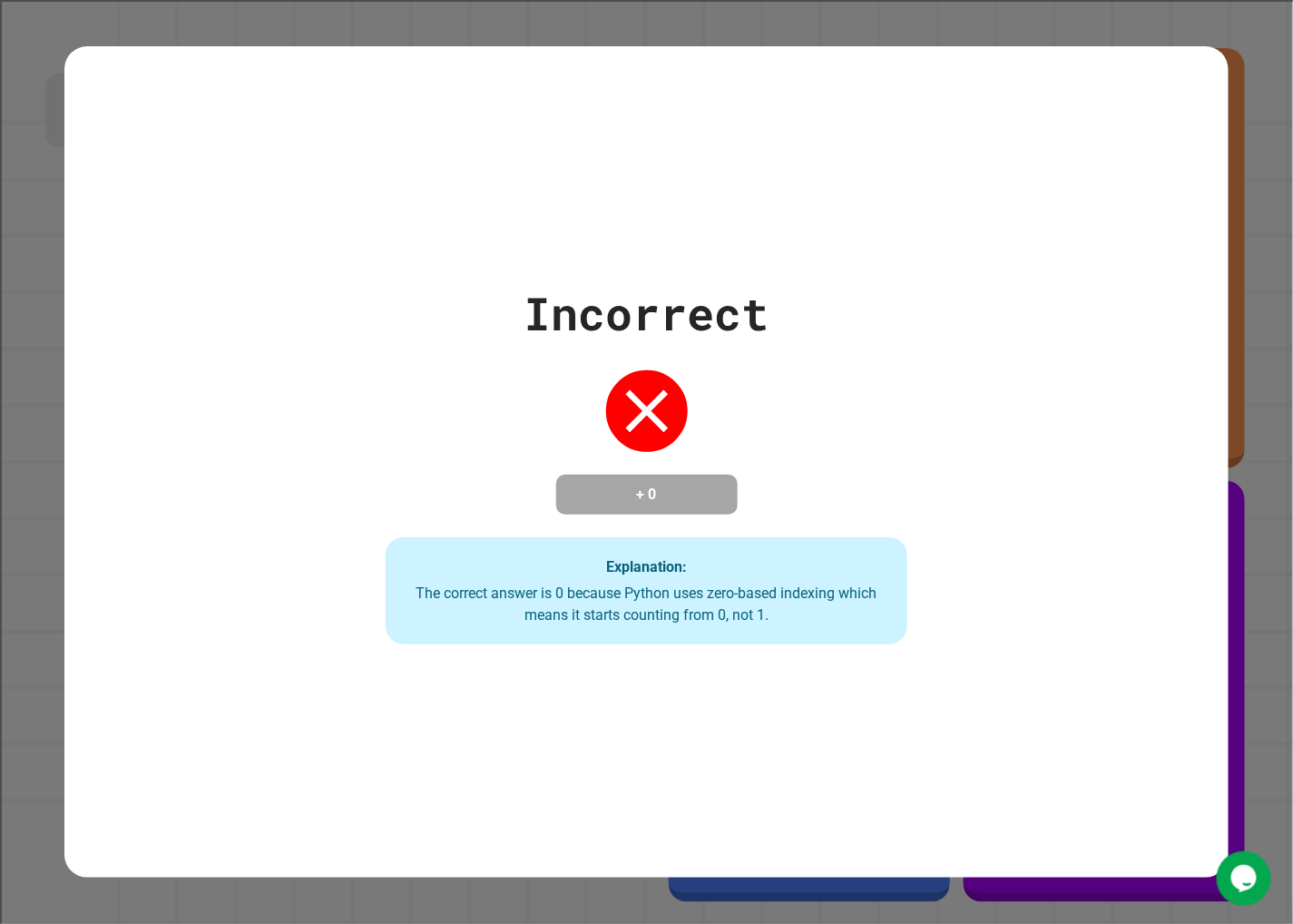
click at [502, 433] on div "Incorrect + 0 Explanation: The correct answer is 0 because Python uses zero-bas…" at bounding box center [646, 462] width 745 height 364
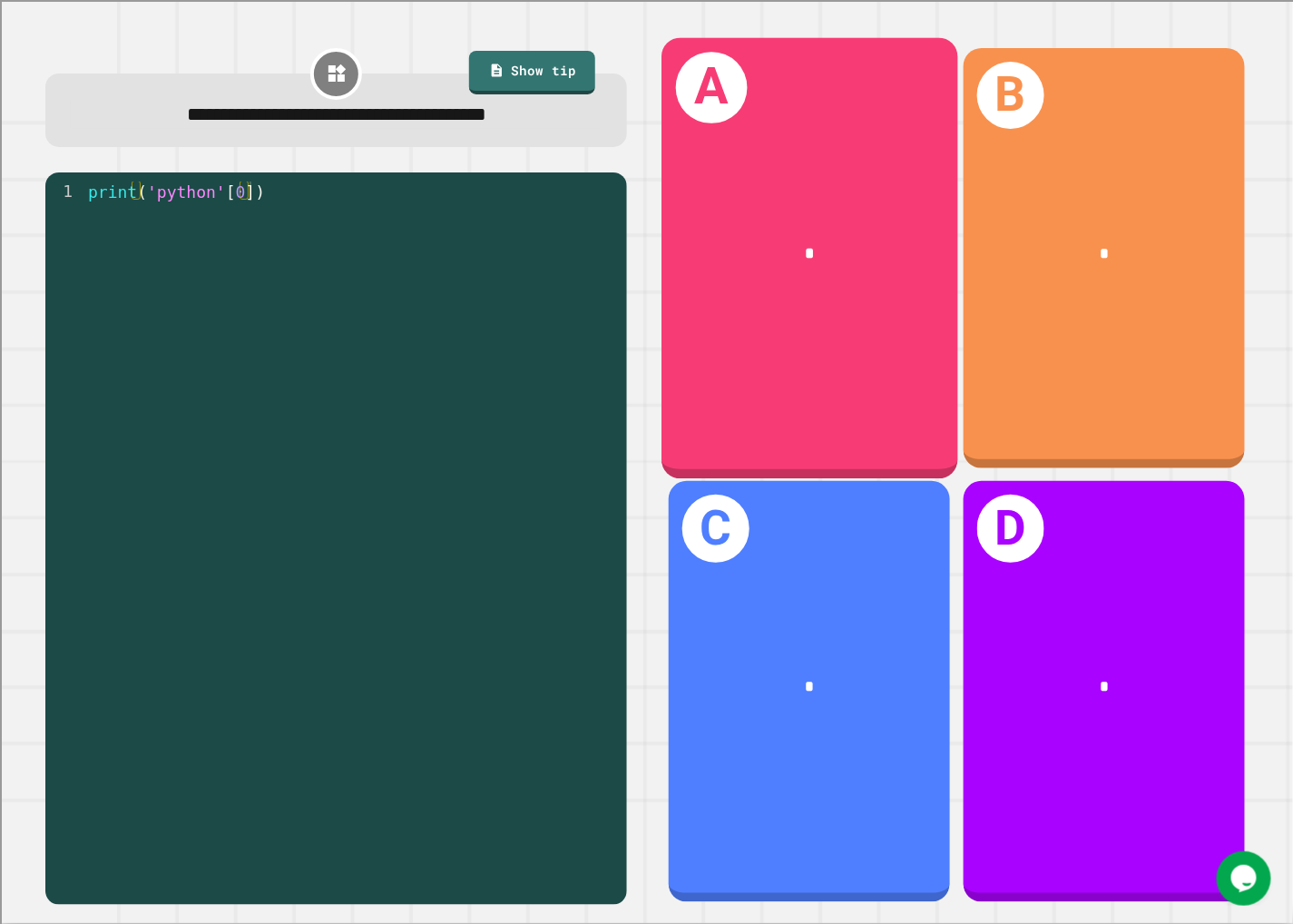
click at [768, 292] on div "A *" at bounding box center [809, 258] width 296 height 442
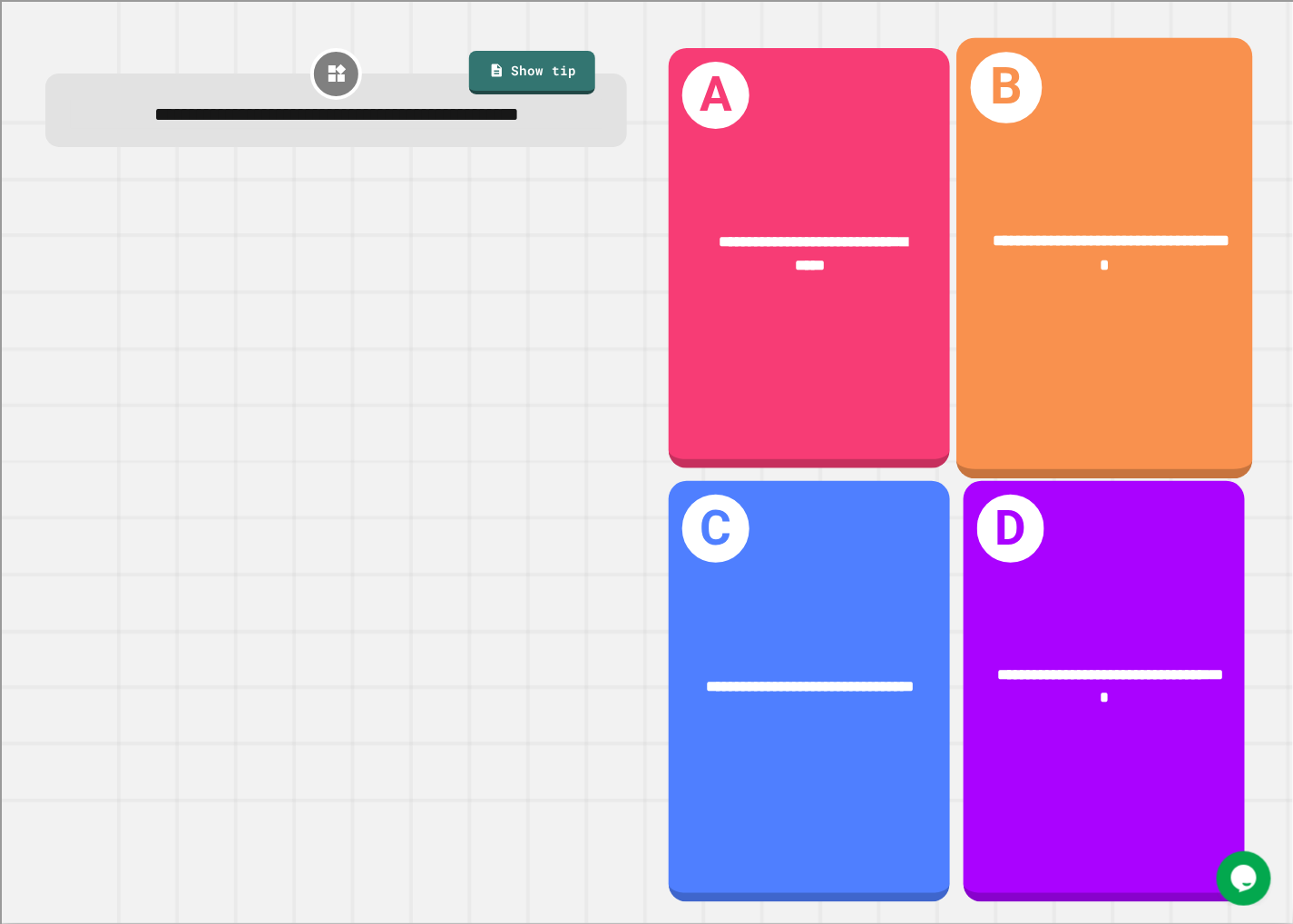
click at [819, 411] on div "**********" at bounding box center [1105, 258] width 296 height 442
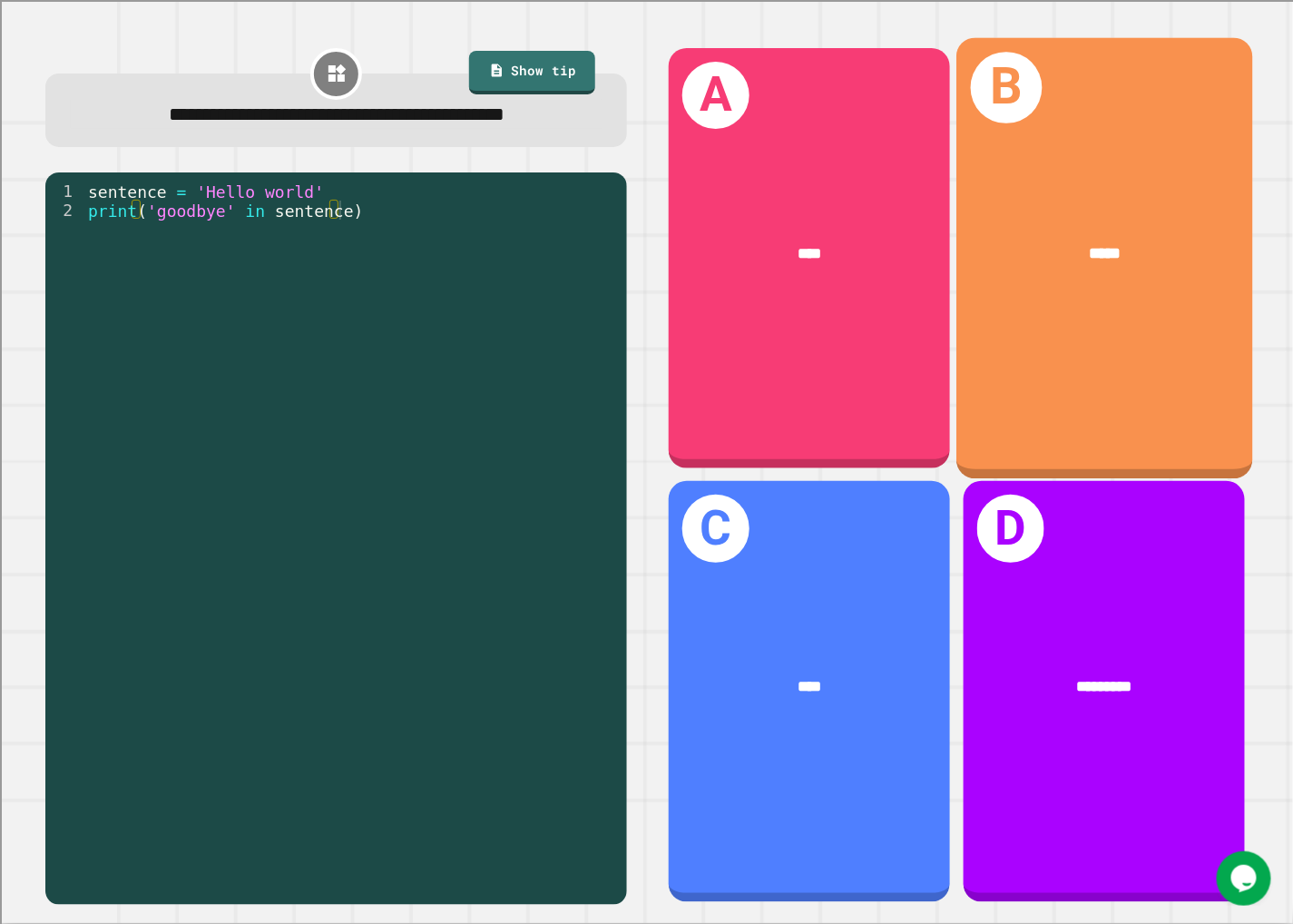
click at [819, 343] on div "B *****" at bounding box center [1105, 258] width 296 height 442
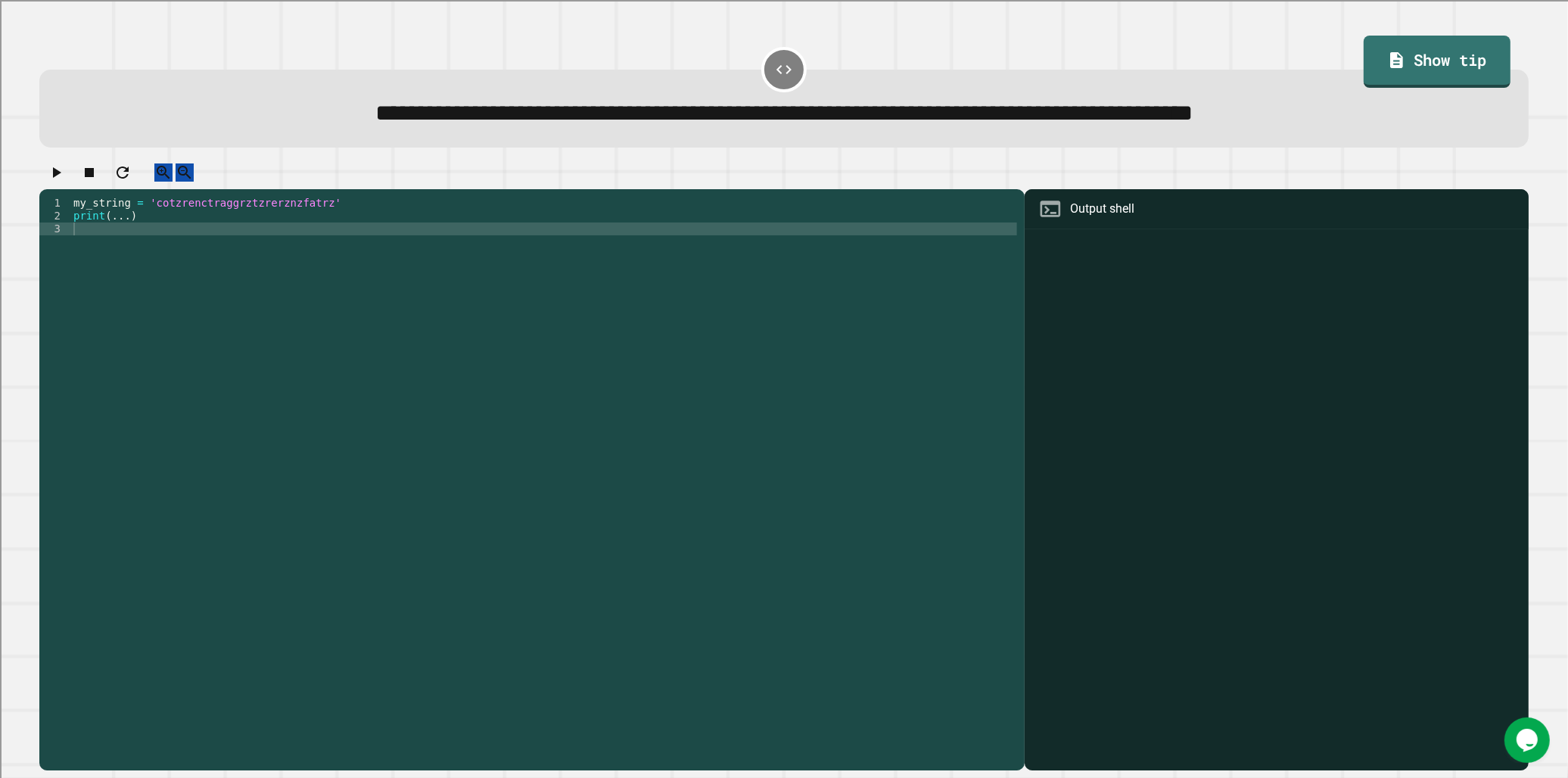
click at [125, 230] on div "my_string = 'cotzrenctraggrztzrerznzfatrz' print ( ... )" at bounding box center [544, 467] width 947 height 541
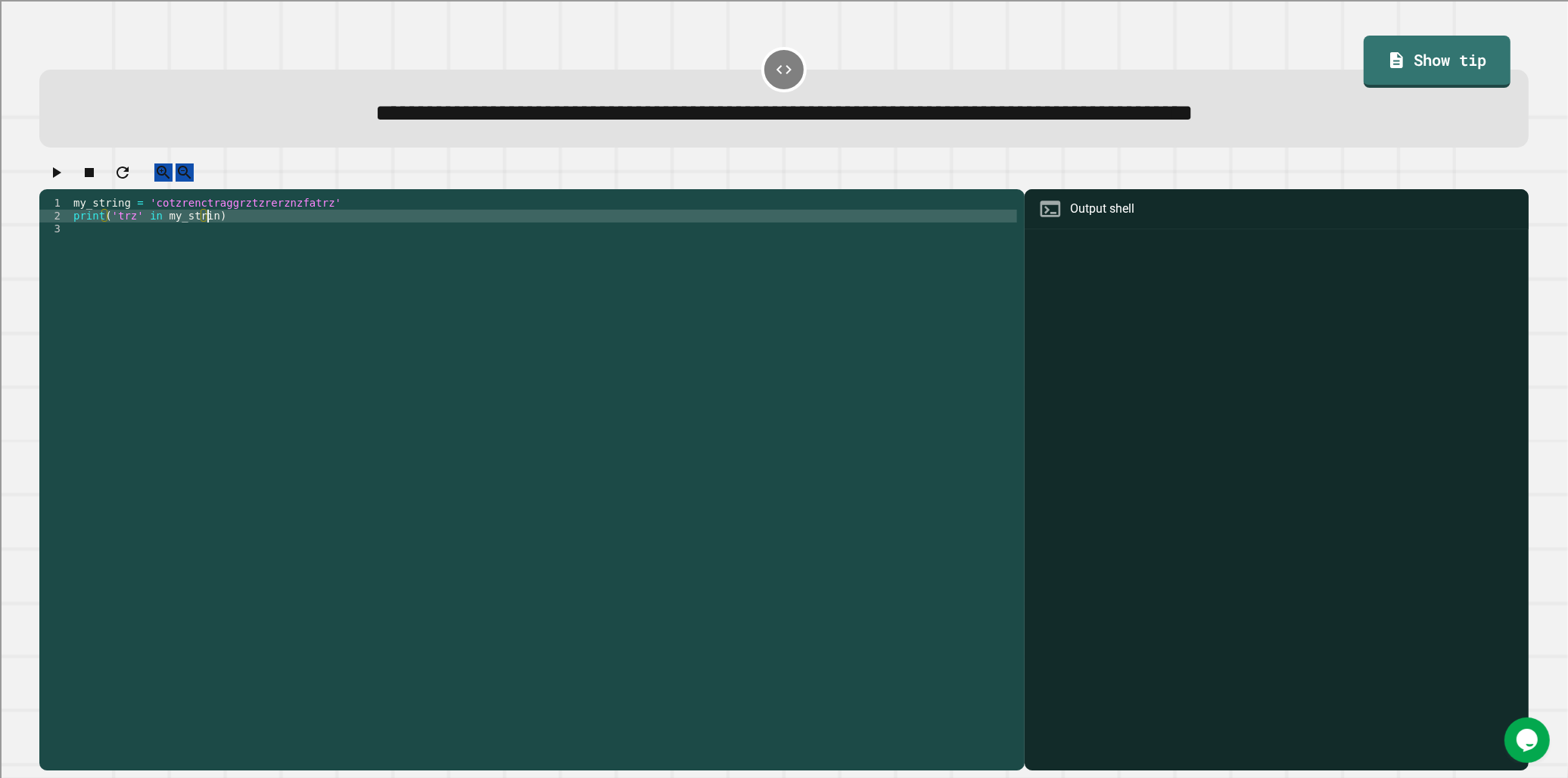
scroll to position [0, 9]
type textarea "**********"
click at [65, 179] on button "button" at bounding box center [56, 173] width 18 height 19
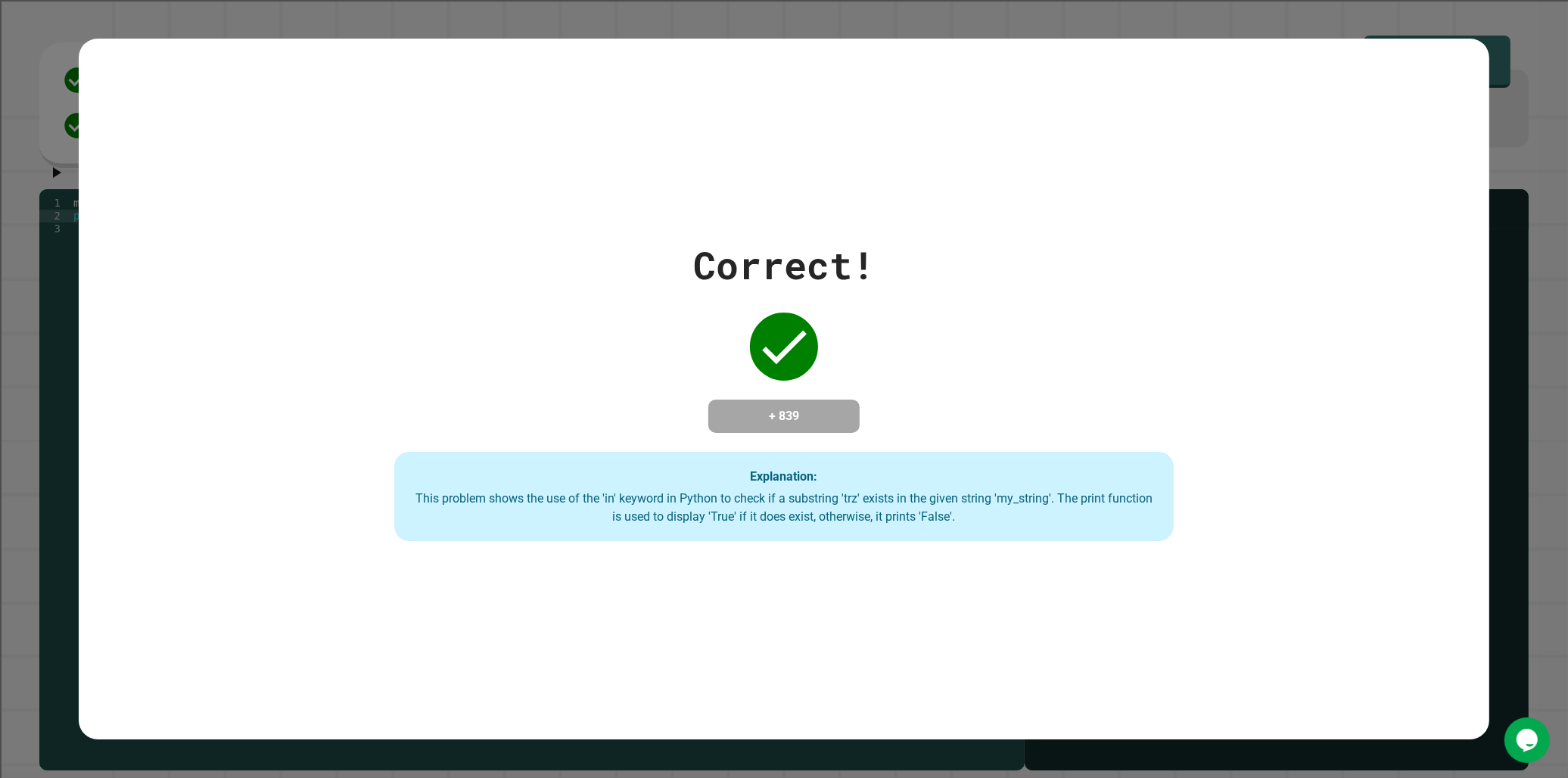
click at [683, 320] on icon at bounding box center [784, 347] width 61 height 61
click at [683, 320] on div at bounding box center [784, 347] width 76 height 76
click at [683, 320] on div "Correct! + 839 Explanation: This problem shows the use of the 'in' keyword in P…" at bounding box center [783, 389] width 1114 height 304
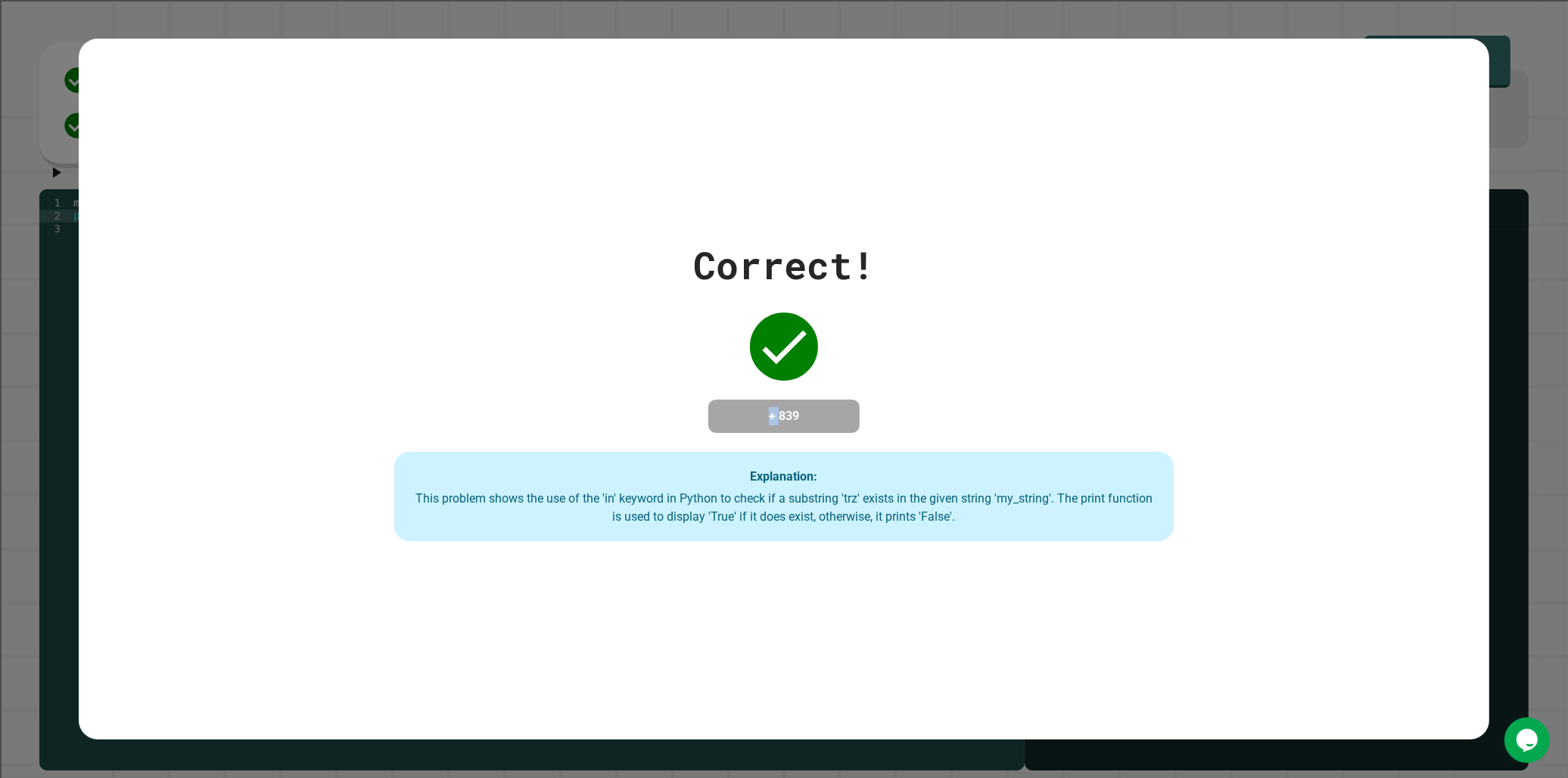
click at [683, 320] on div "Correct! + 839 Explanation: This problem shows the use of the 'in' keyword in P…" at bounding box center [783, 389] width 1114 height 304
click at [455, 386] on div "Correct! + 839 Explanation: This problem shows the use of the 'in' keyword in P…" at bounding box center [783, 389] width 1114 height 304
click at [683, 436] on div "Correct! + 839 Explanation: This problem shows the use of the 'in' keyword in P…" at bounding box center [783, 389] width 1114 height 304
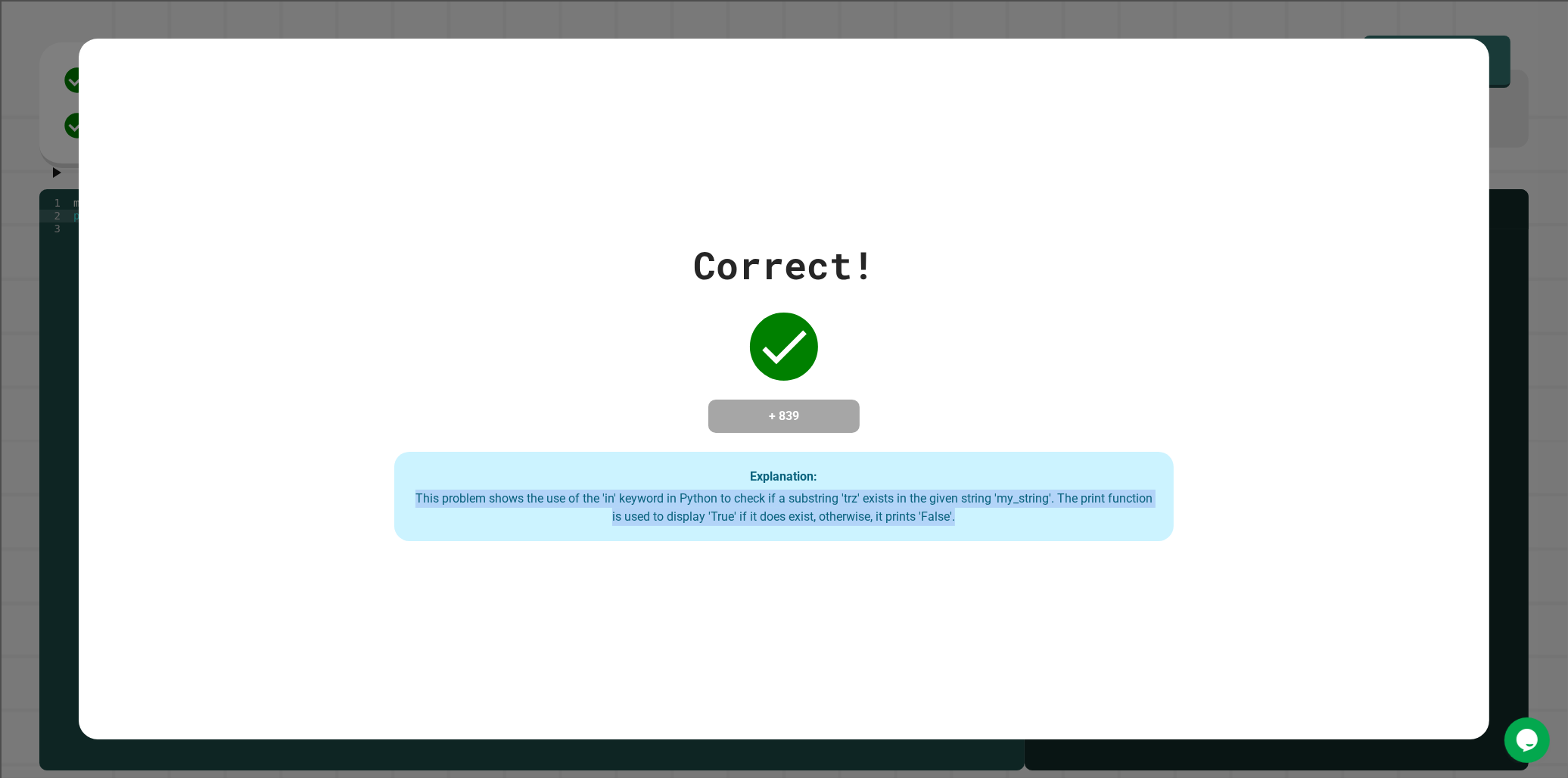
drag, startPoint x: 404, startPoint y: 496, endPoint x: 957, endPoint y: 547, distance: 555.3
click at [683, 547] on div "Correct! + 839 Explanation: This problem shows the use of the 'in' keyword in P…" at bounding box center [785, 389] width 1412 height 700
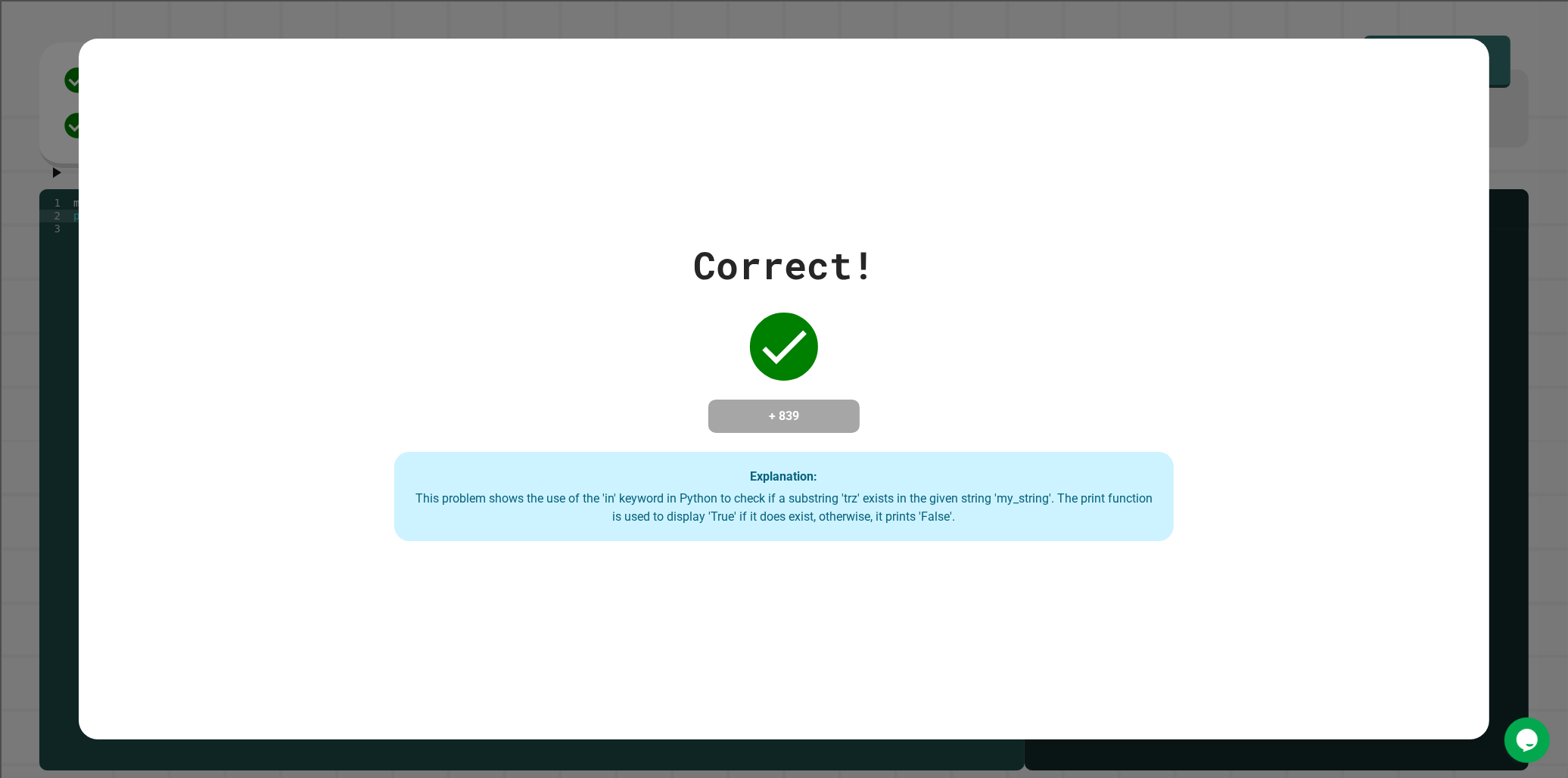
click at [683, 475] on strong "Explanation:" at bounding box center [784, 476] width 67 height 14
drag, startPoint x: 759, startPoint y: 390, endPoint x: 555, endPoint y: 480, distance: 223.0
click at [555, 480] on div "Explanation: This problem shows the use of the 'in' keyword in Python to check …" at bounding box center [784, 496] width 780 height 90
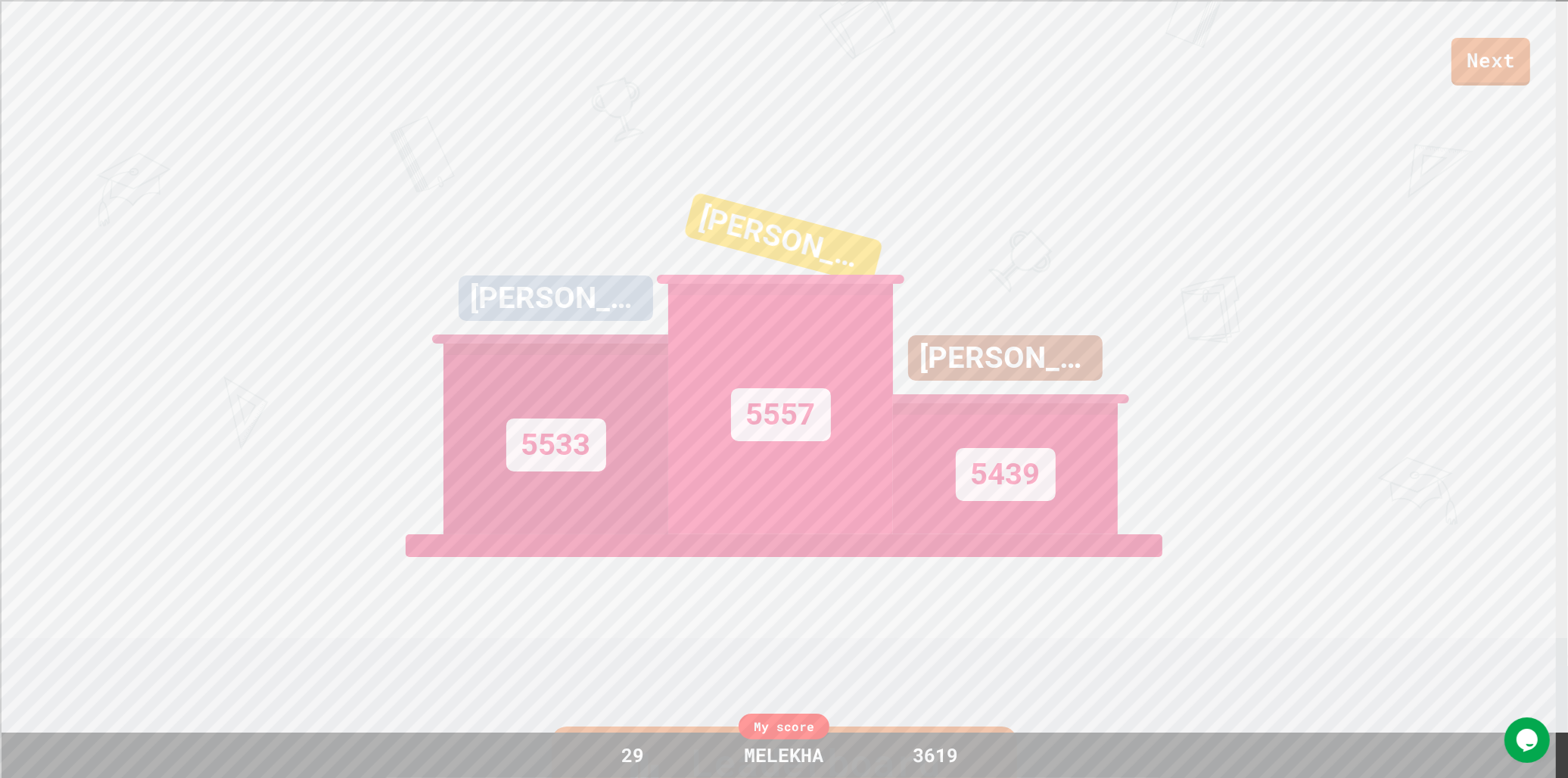
scroll to position [28, 0]
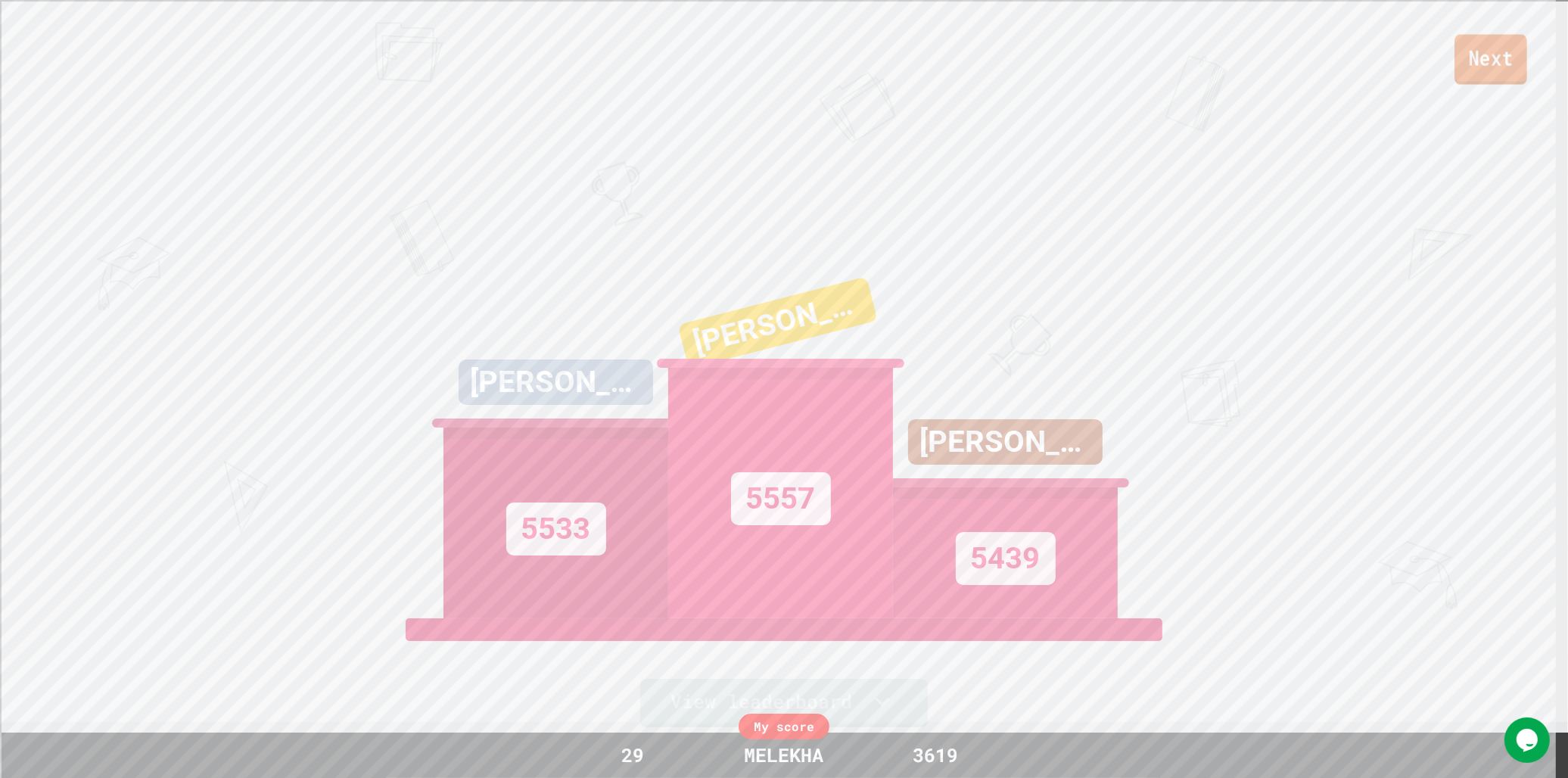
click at [683, 46] on link "Next" at bounding box center [1491, 59] width 72 height 50
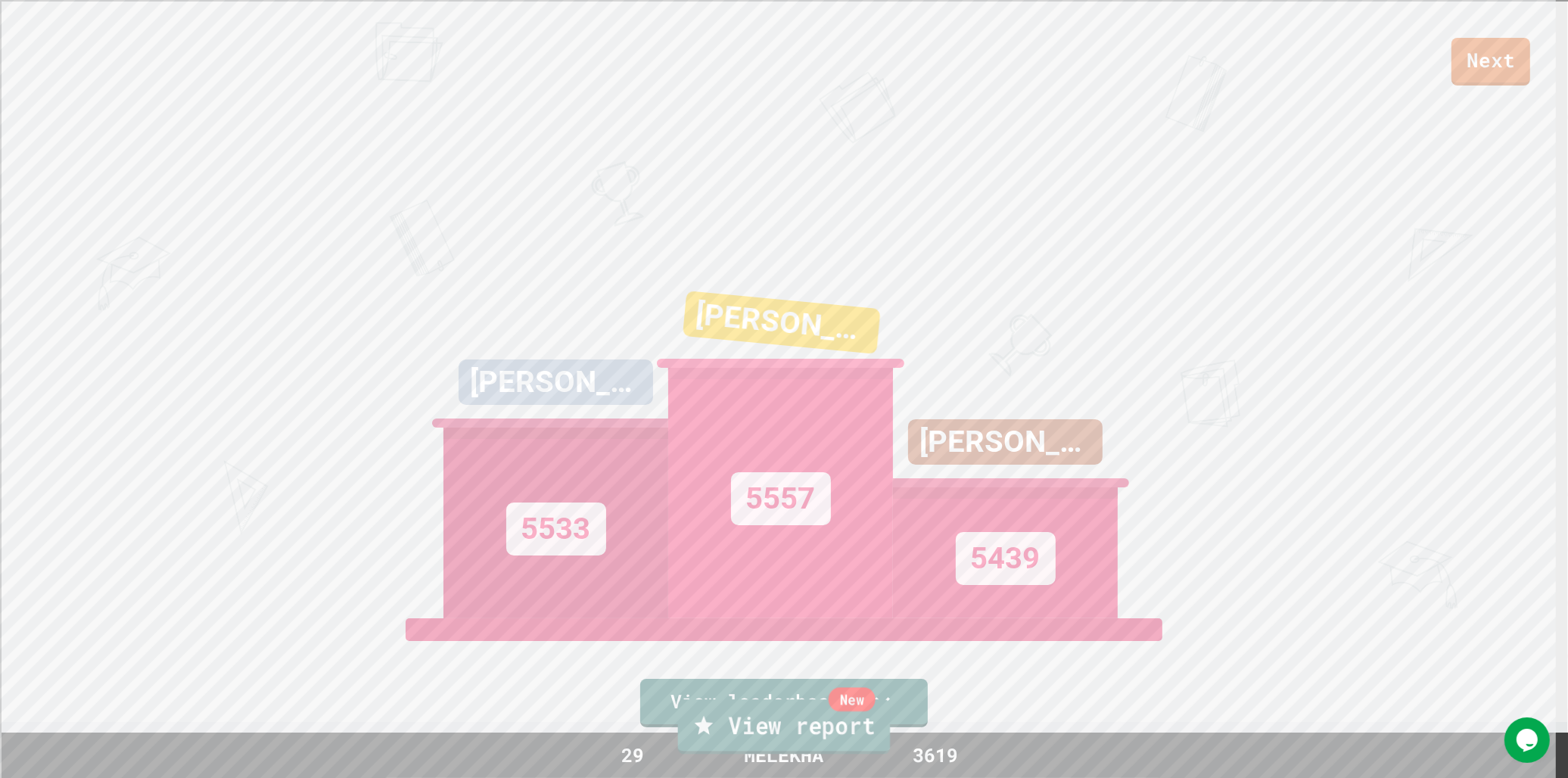
click at [683, 693] on link "New View report" at bounding box center [784, 726] width 212 height 54
